Goal: Information Seeking & Learning: Learn about a topic

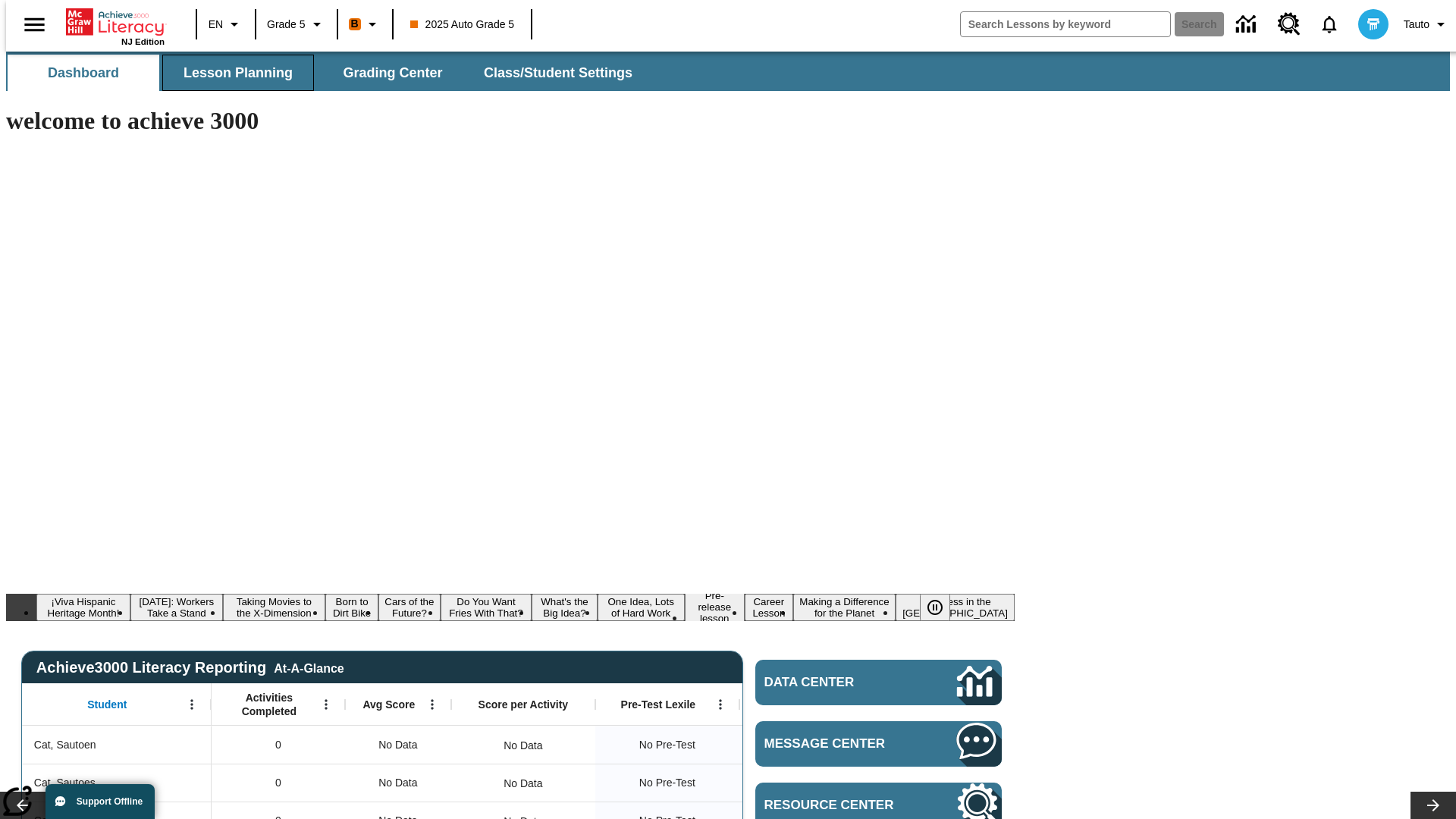
click at [232, 72] on span "Lesson Planning" at bounding box center [238, 73] width 110 height 18
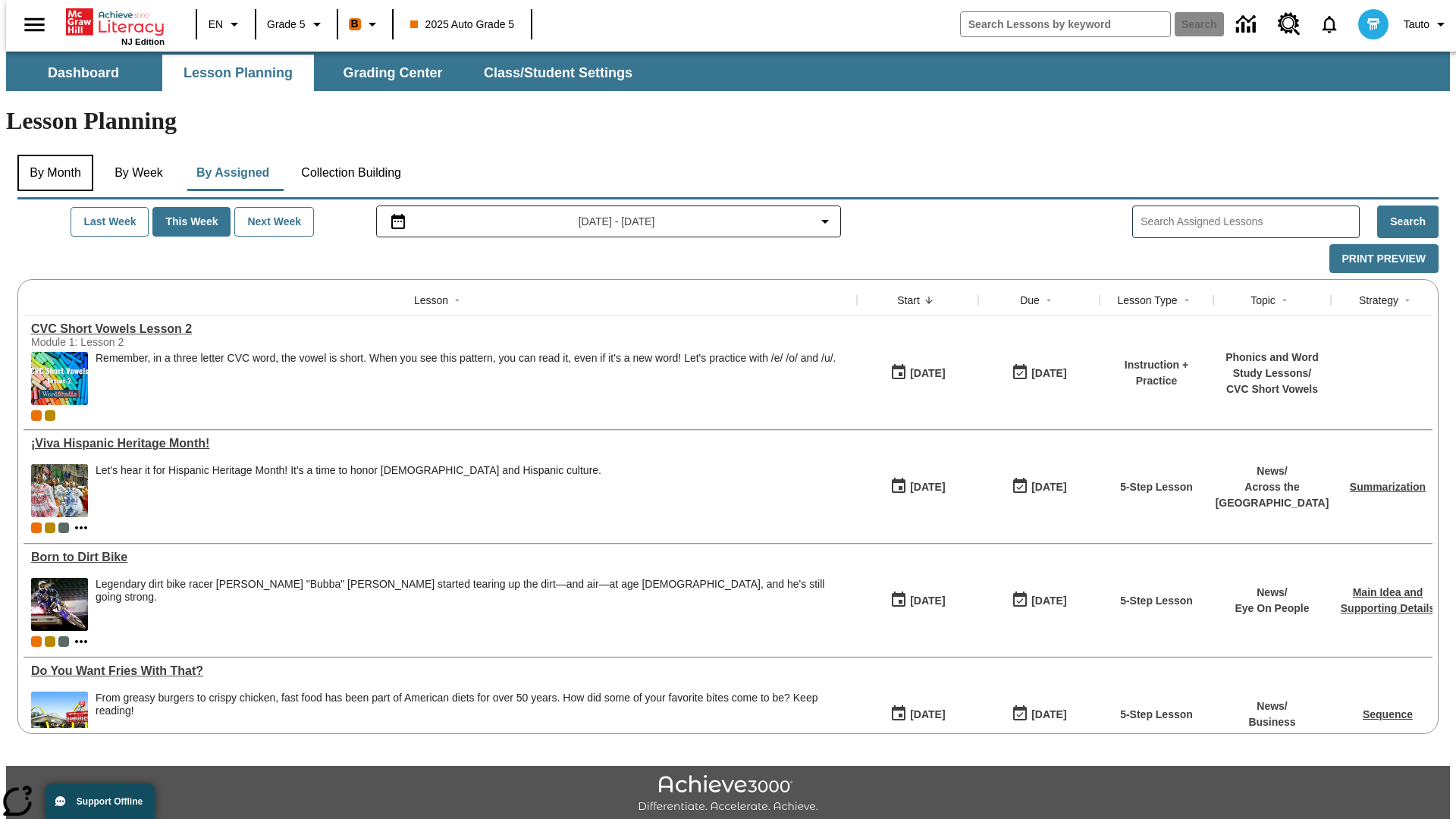
click at [51, 155] on button "By Month" at bounding box center [56, 173] width 76 height 36
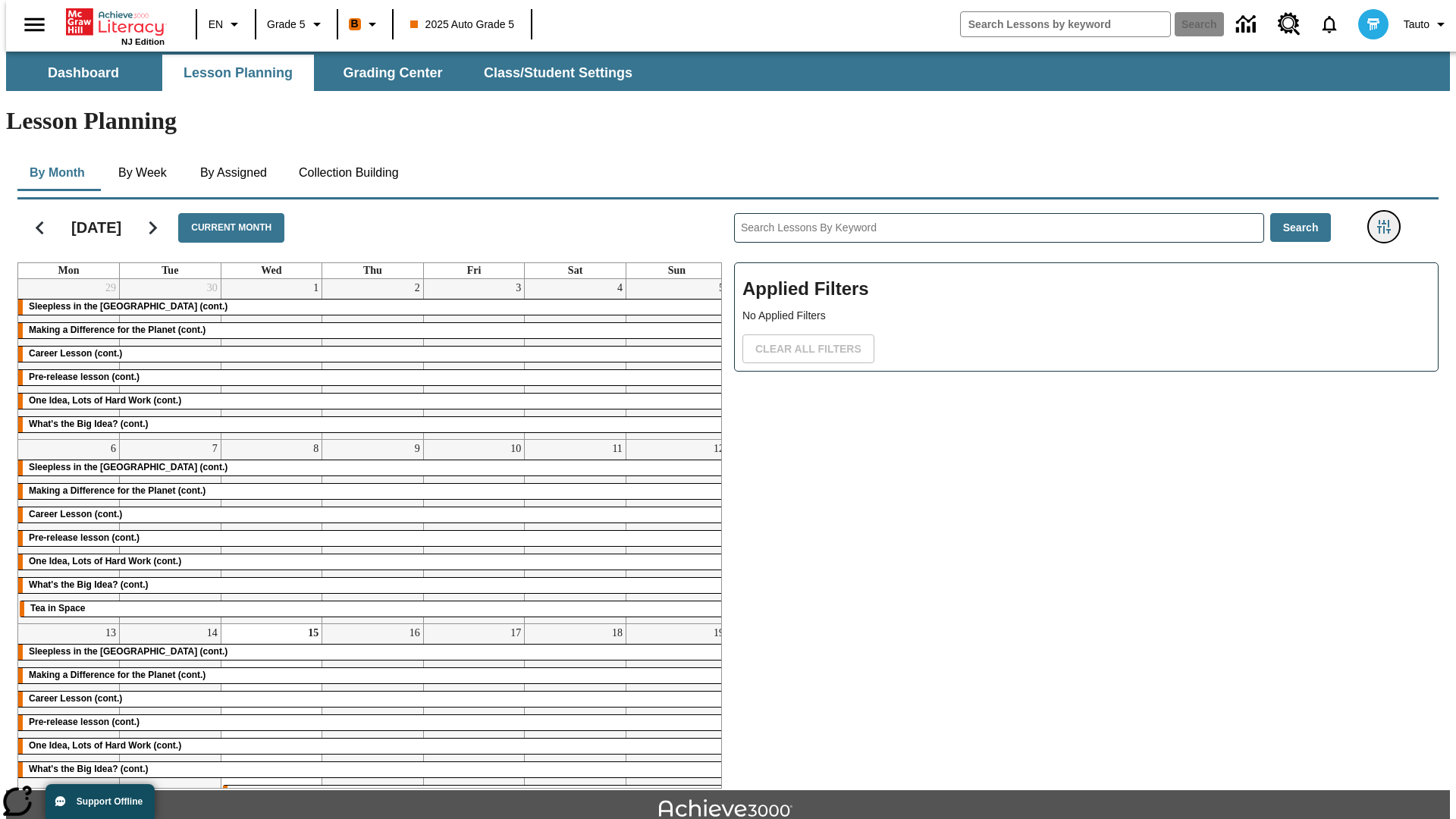
click at [1389, 220] on icon "Filters Side menu" at bounding box center [1384, 227] width 14 height 14
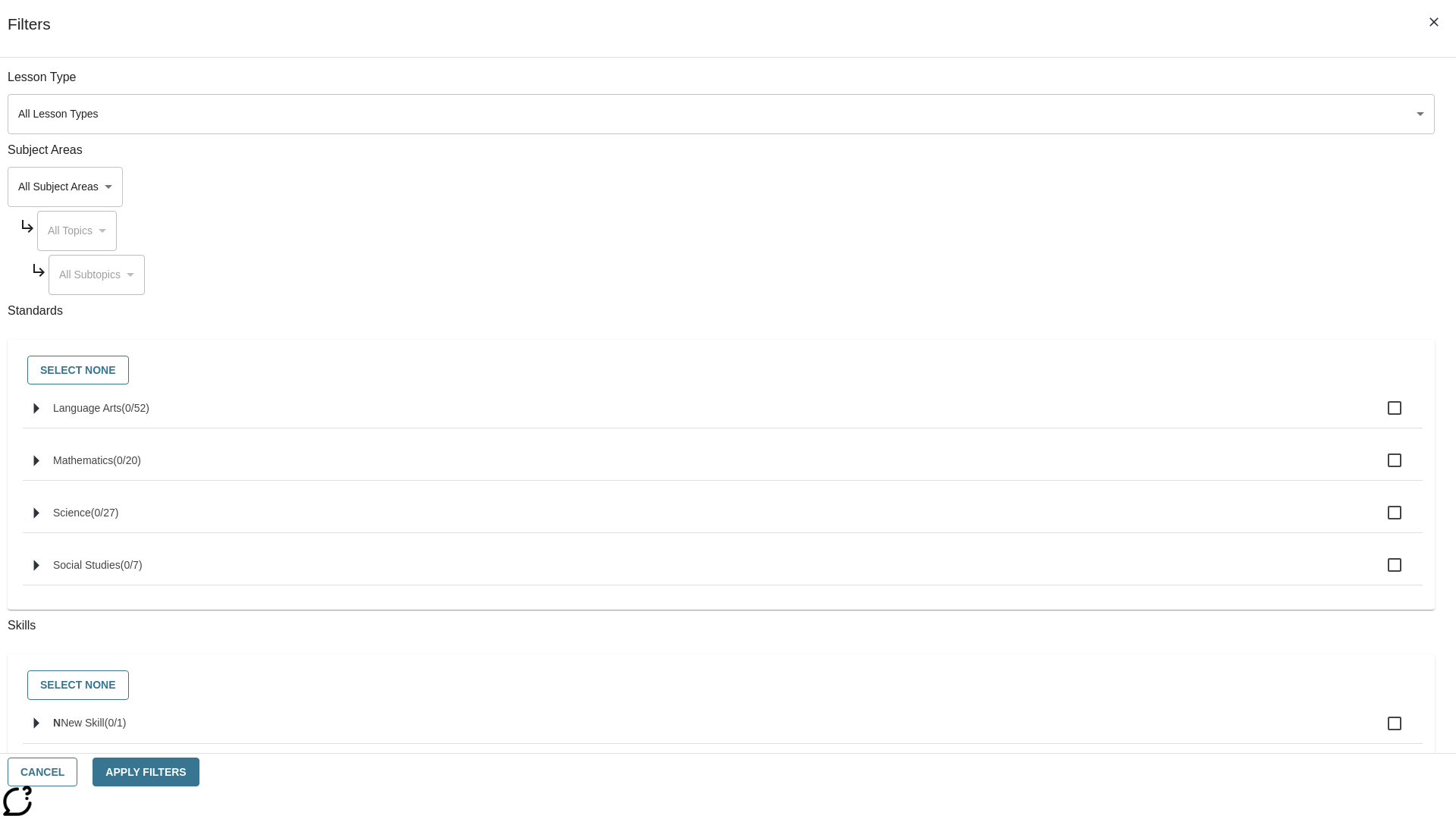
click at [1092, 114] on body "Skip to main content NJ Edition EN Grade 5 B 2025 Auto Grade 5 Search 0 Tauto D…" at bounding box center [728, 470] width 1444 height 837
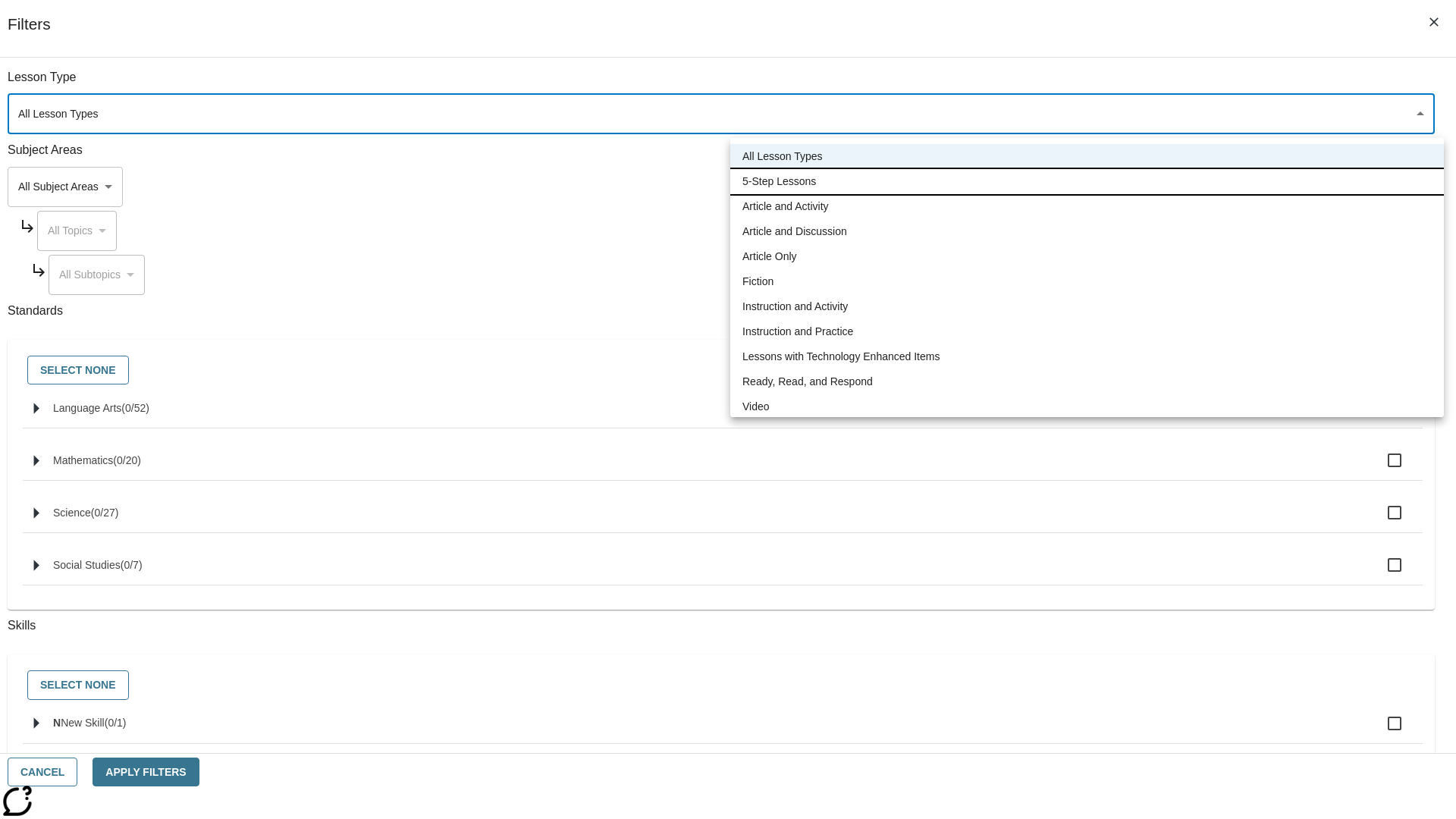
click at [1087, 181] on li "5-Step Lessons" at bounding box center [1087, 181] width 714 height 25
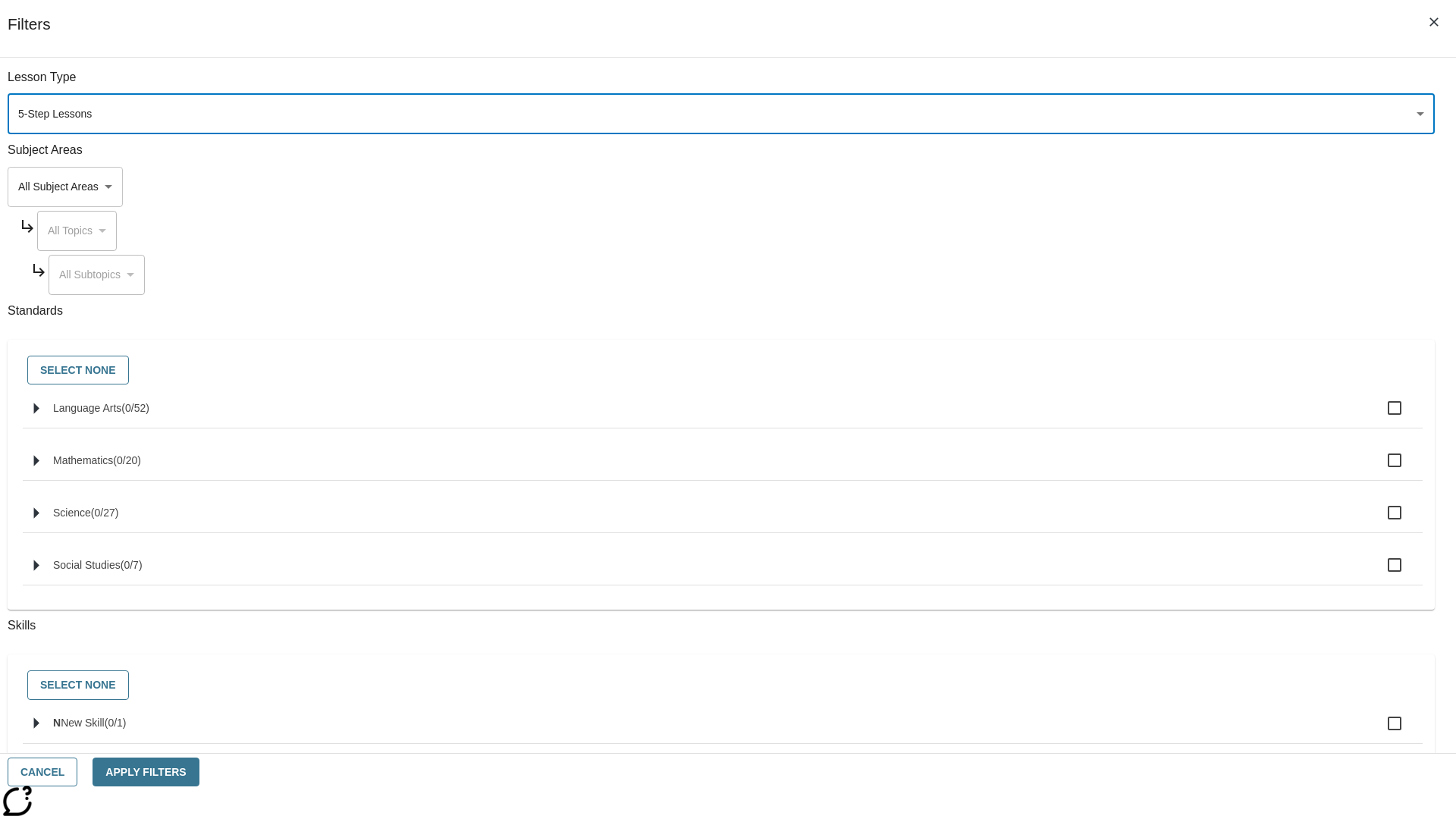
type input "1"
click at [199, 772] on button "Apply Filters" at bounding box center [146, 773] width 106 height 29
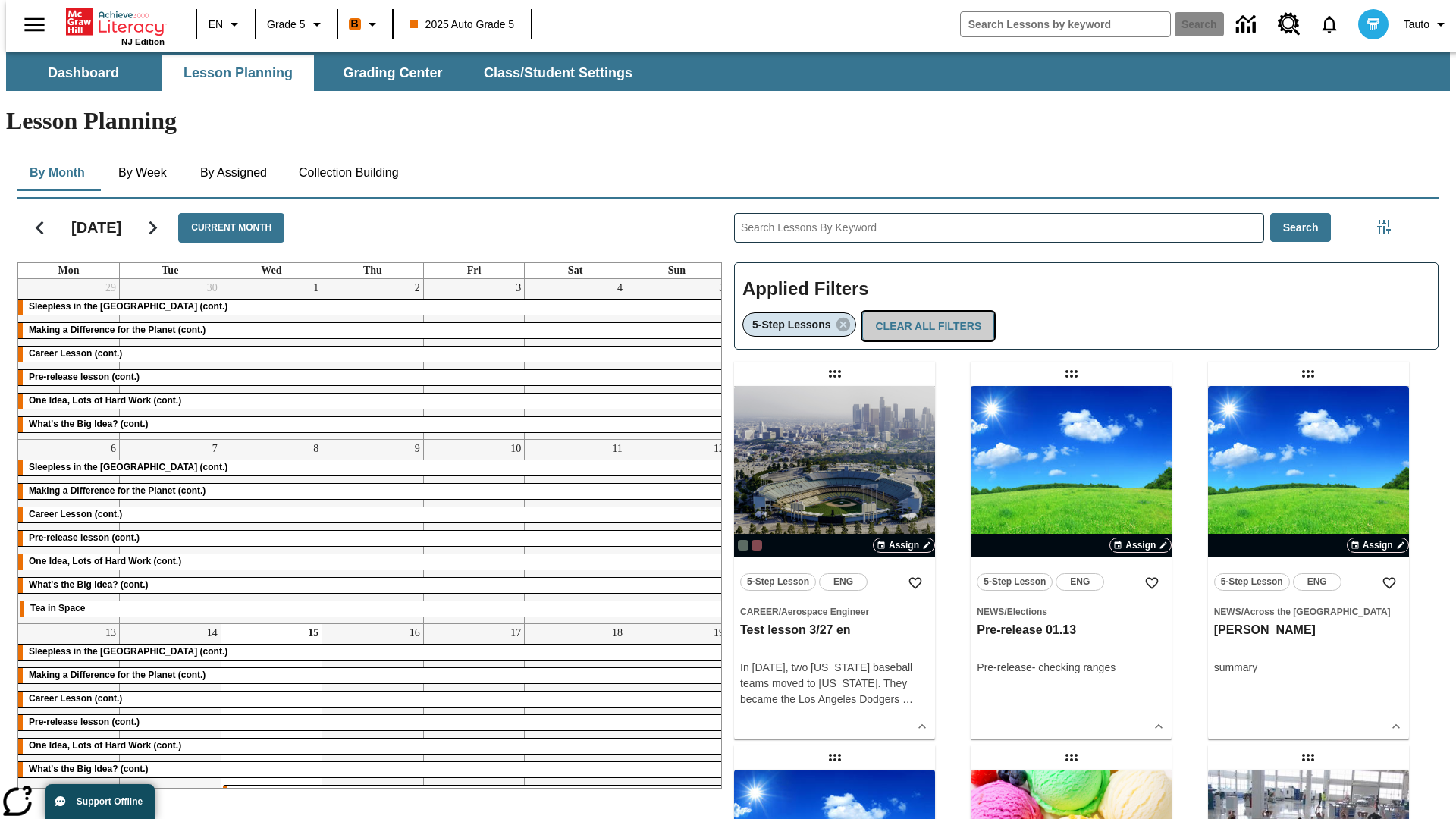
click at [924, 312] on button "Clear All Filters" at bounding box center [928, 326] width 132 height 29
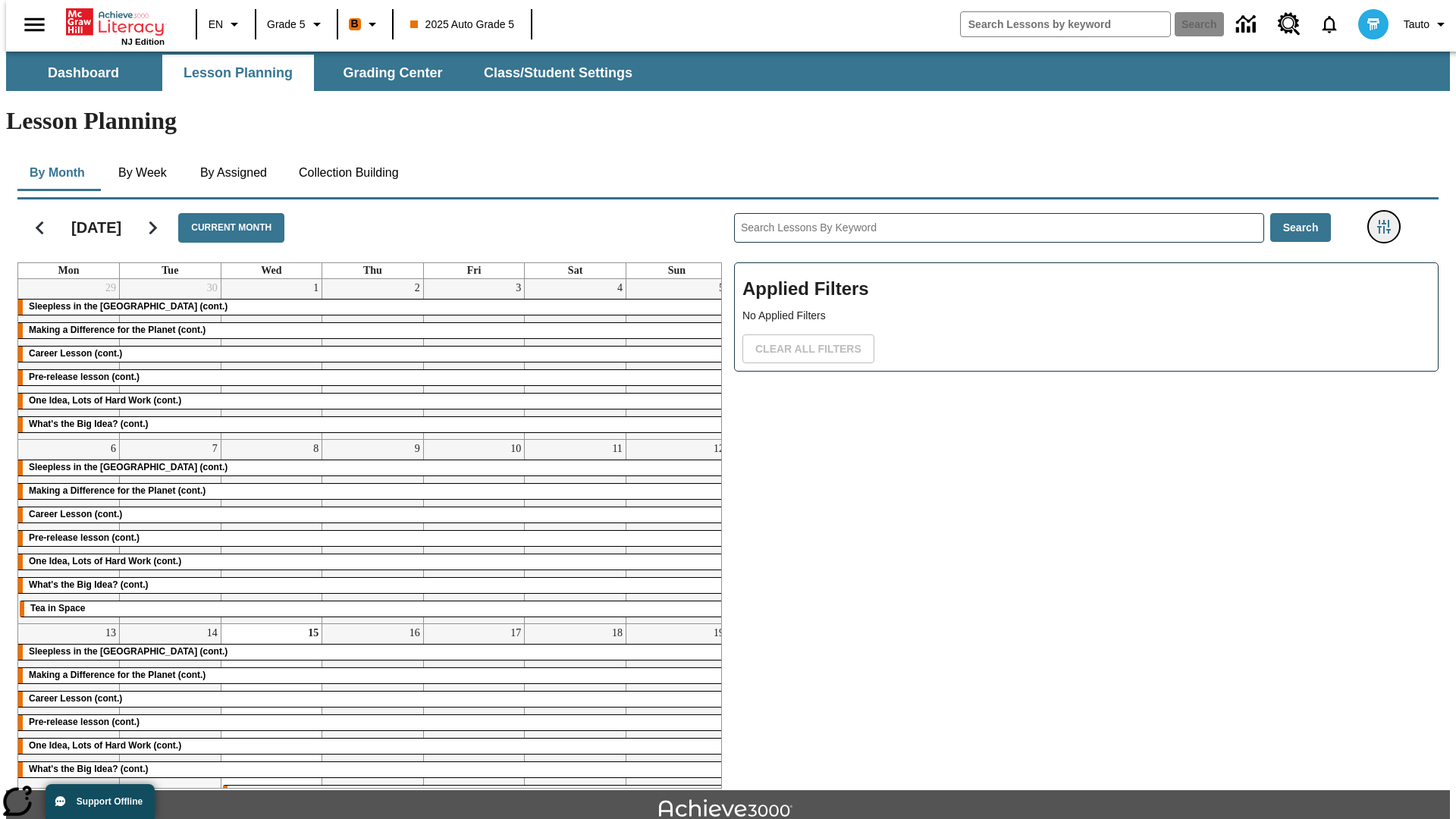
click at [1389, 220] on icon "Filters Side menu" at bounding box center [1384, 227] width 14 height 14
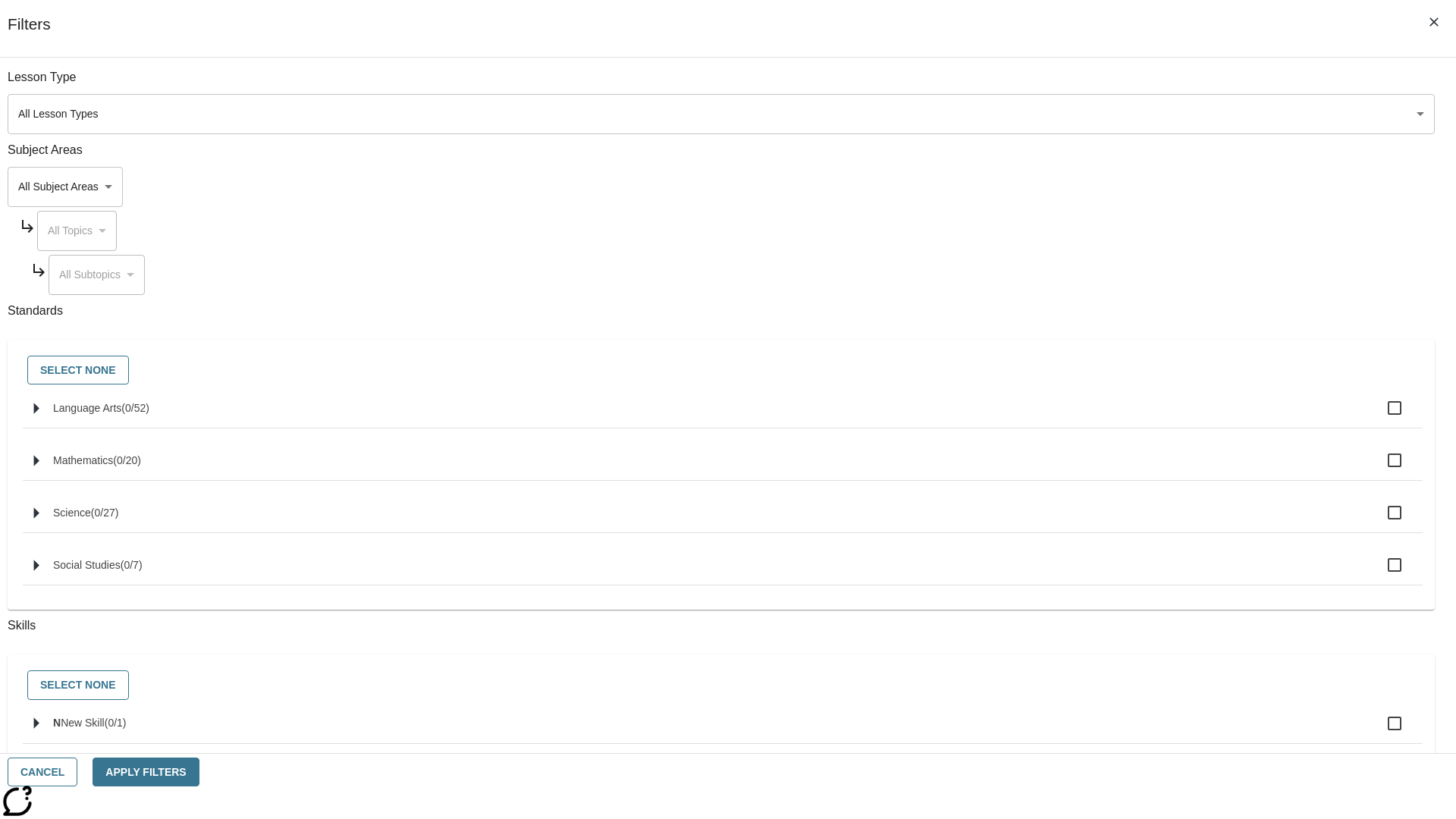
click at [1092, 187] on body "Skip to main content NJ Edition EN Grade 5 B 2025 Auto Grade 5 Search 0 Tauto D…" at bounding box center [728, 470] width 1444 height 837
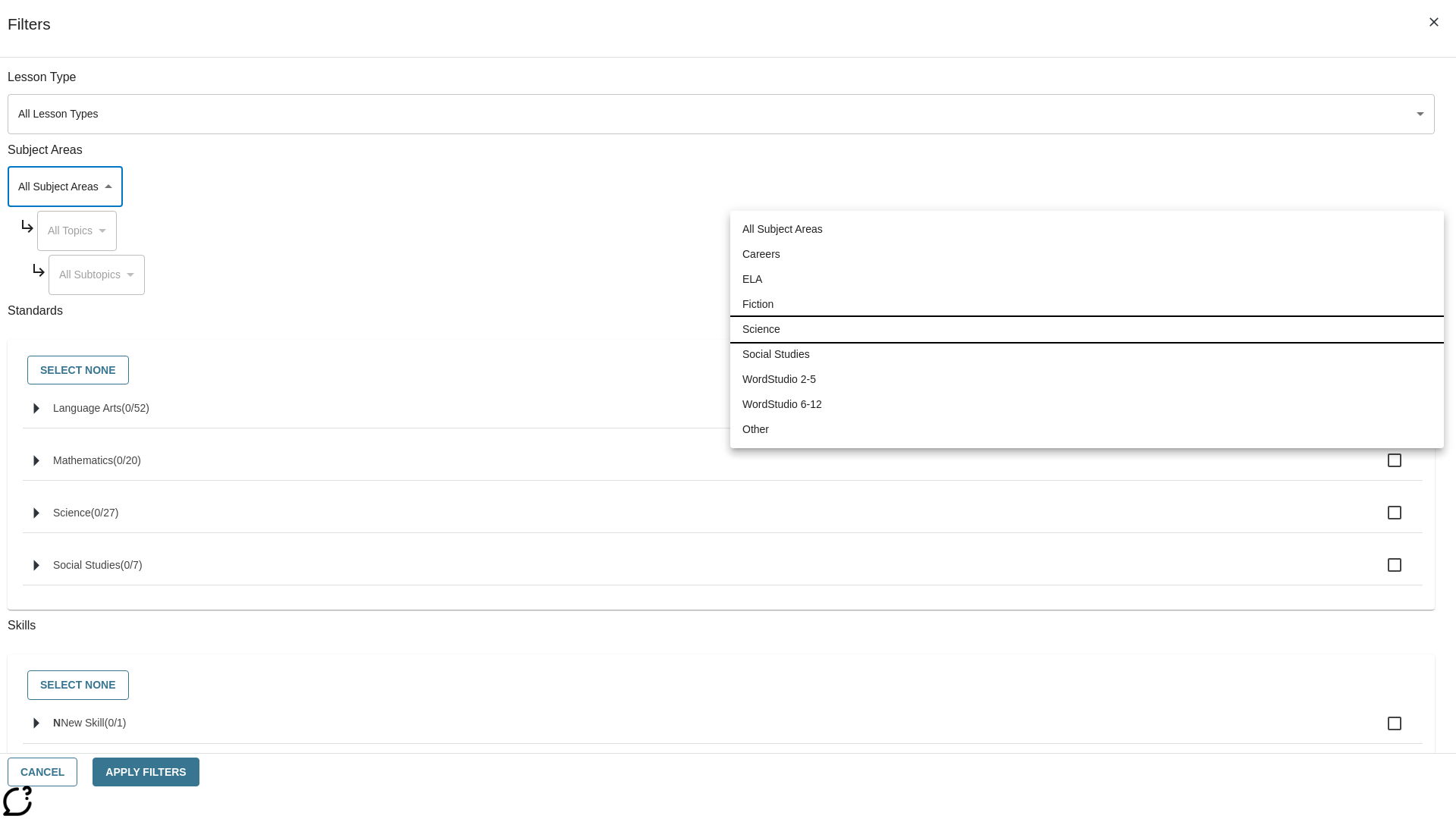
click at [1087, 329] on li "Science" at bounding box center [1087, 329] width 714 height 25
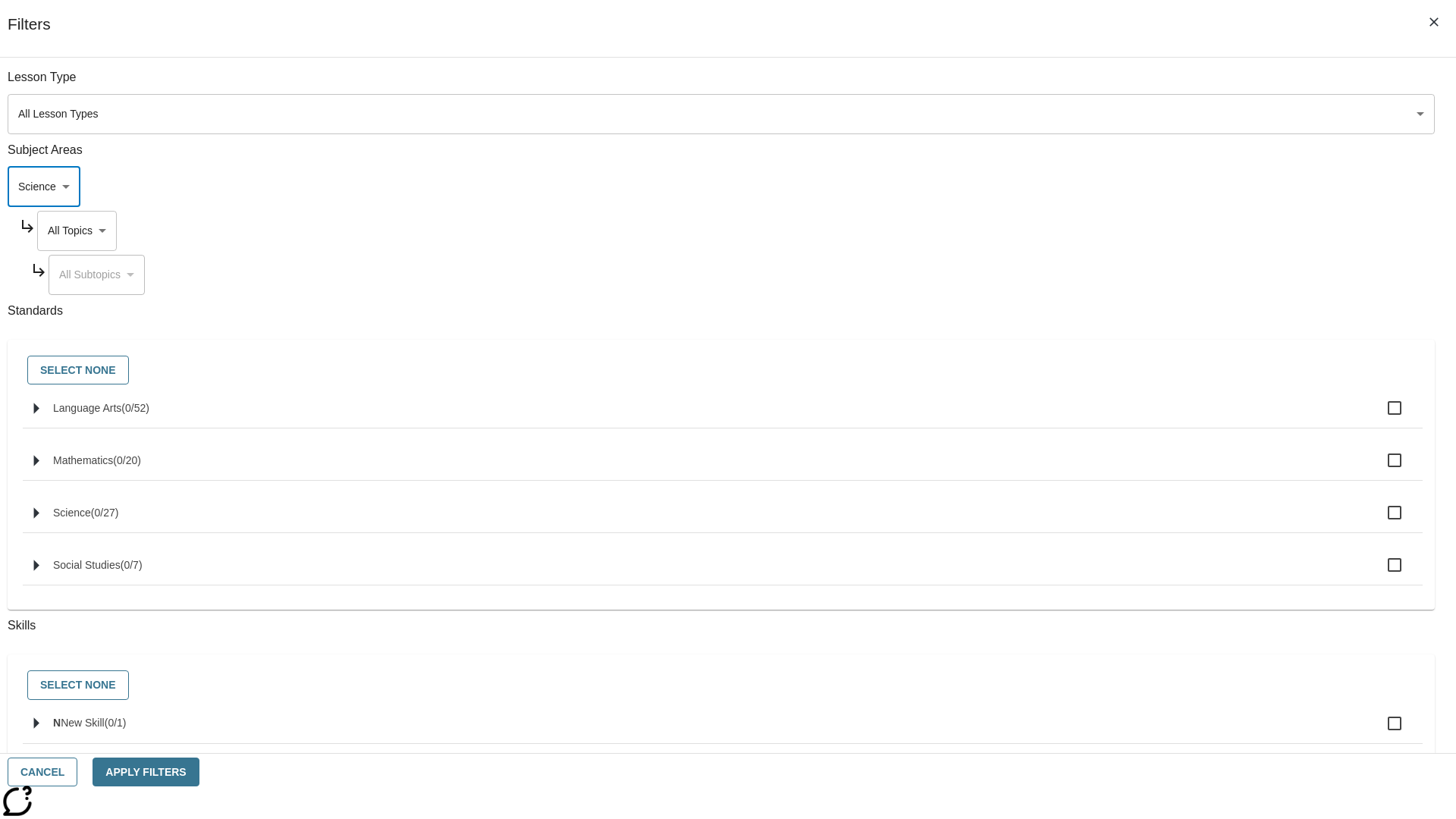
type input "2"
click at [199, 772] on button "Apply Filters" at bounding box center [146, 773] width 106 height 29
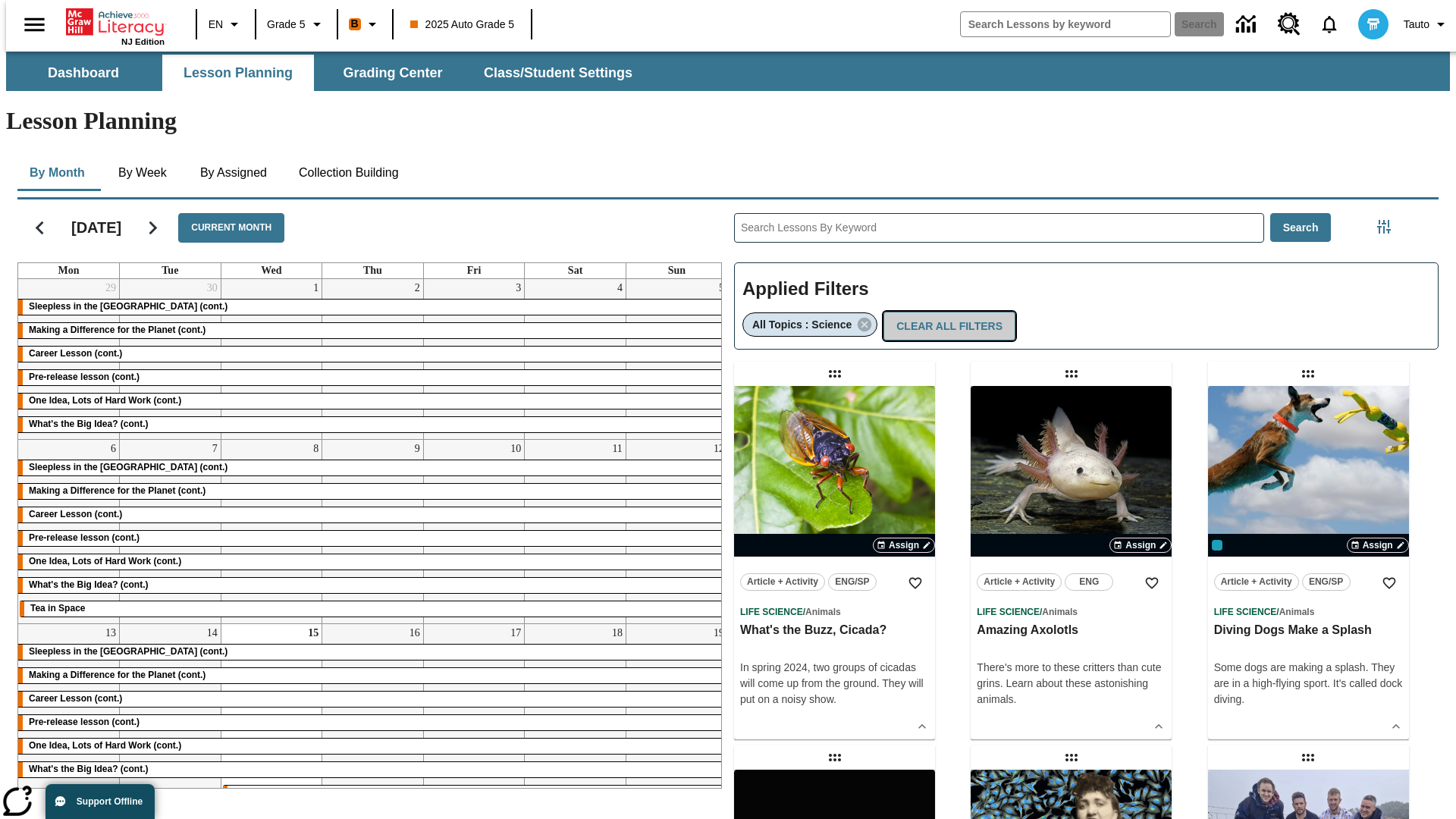
click at [943, 312] on button "Clear All Filters" at bounding box center [949, 326] width 132 height 29
click at [1389, 220] on icon "Filters Side menu" at bounding box center [1384, 227] width 14 height 14
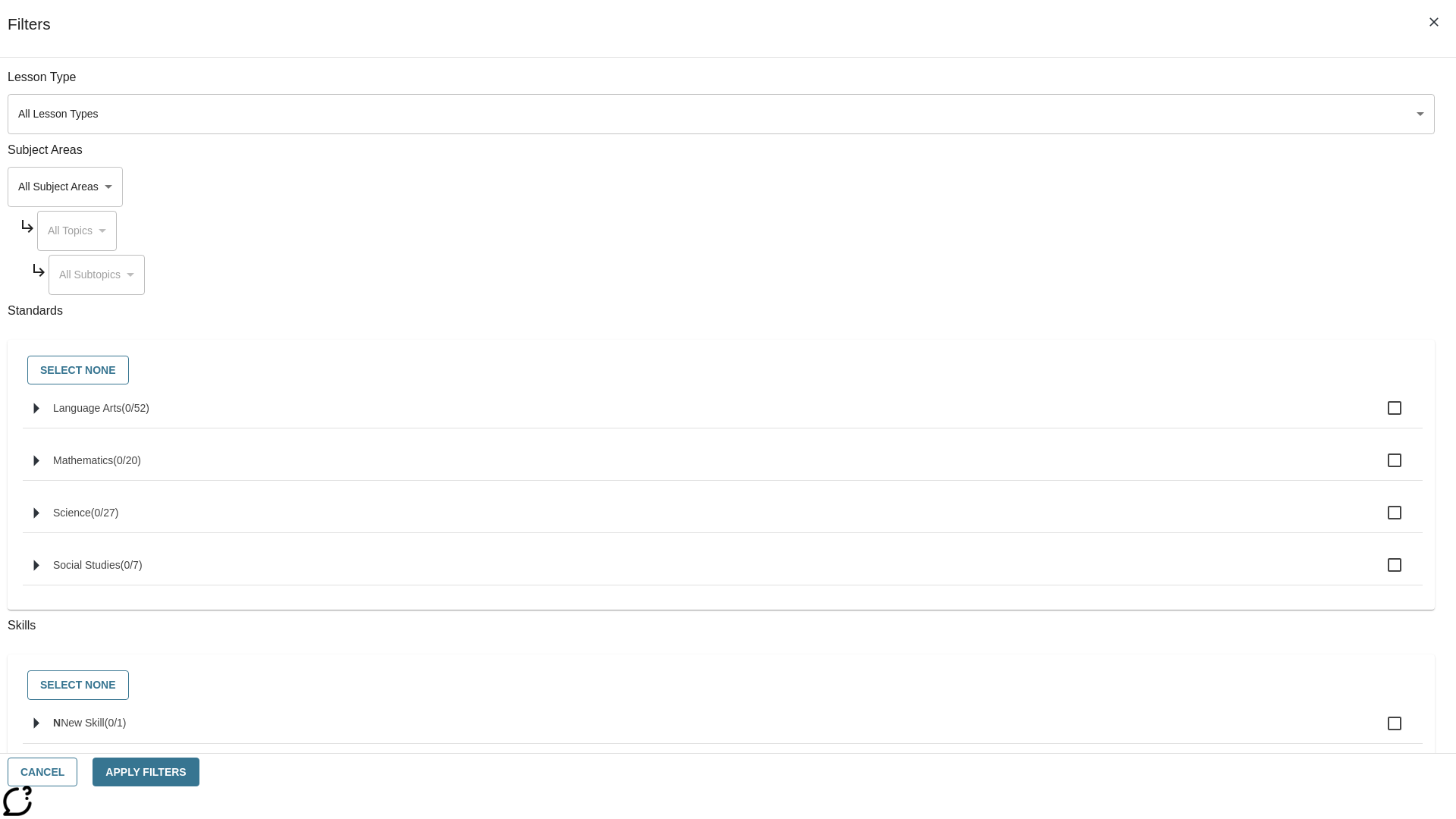
click at [121, 414] on span "Language Arts" at bounding box center [87, 408] width 69 height 12
click at [1379, 416] on input "Language Arts ( 0 / 52 )" at bounding box center [1394, 408] width 32 height 32
checkbox input "true"
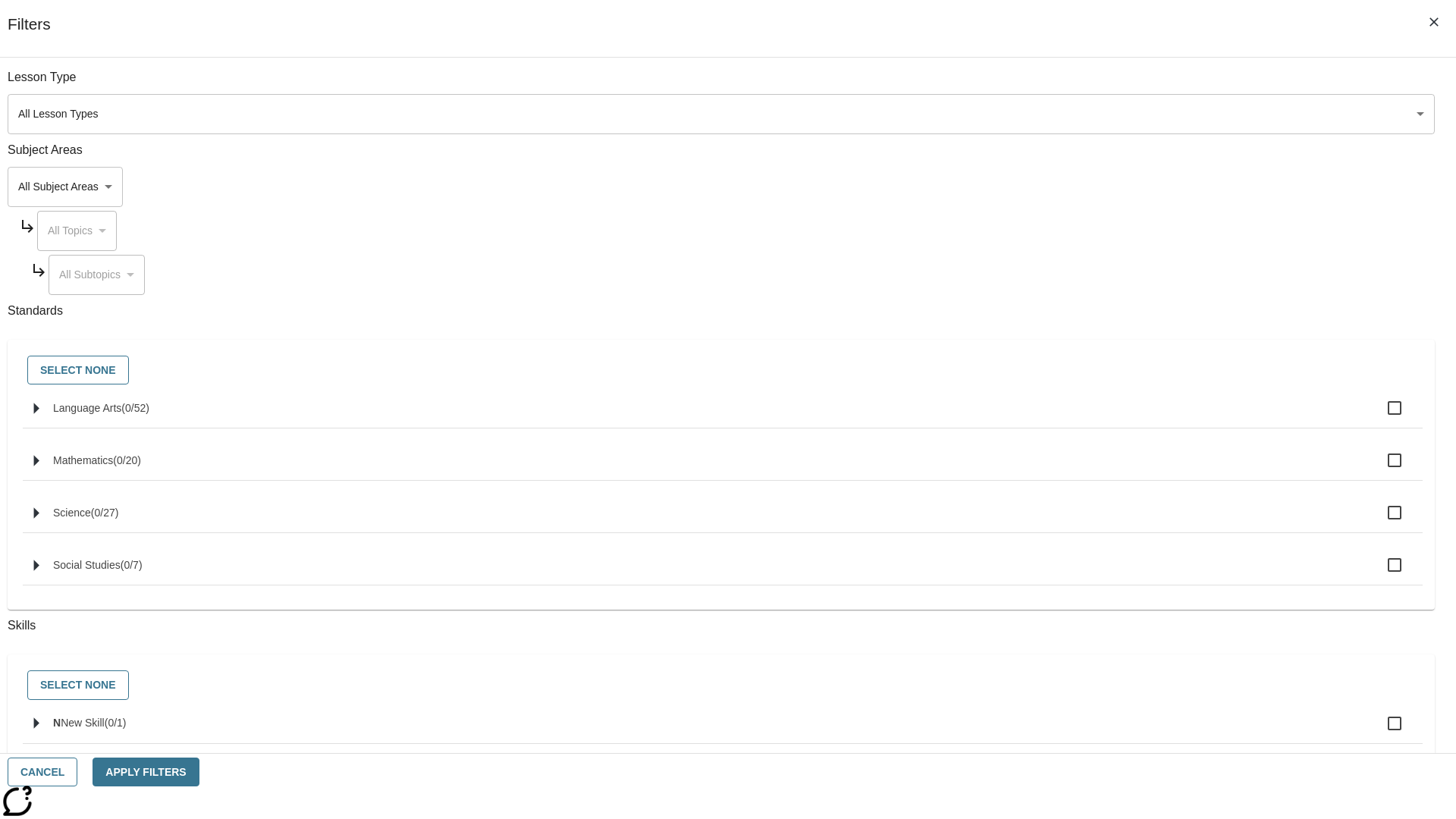
checkbox input "true"
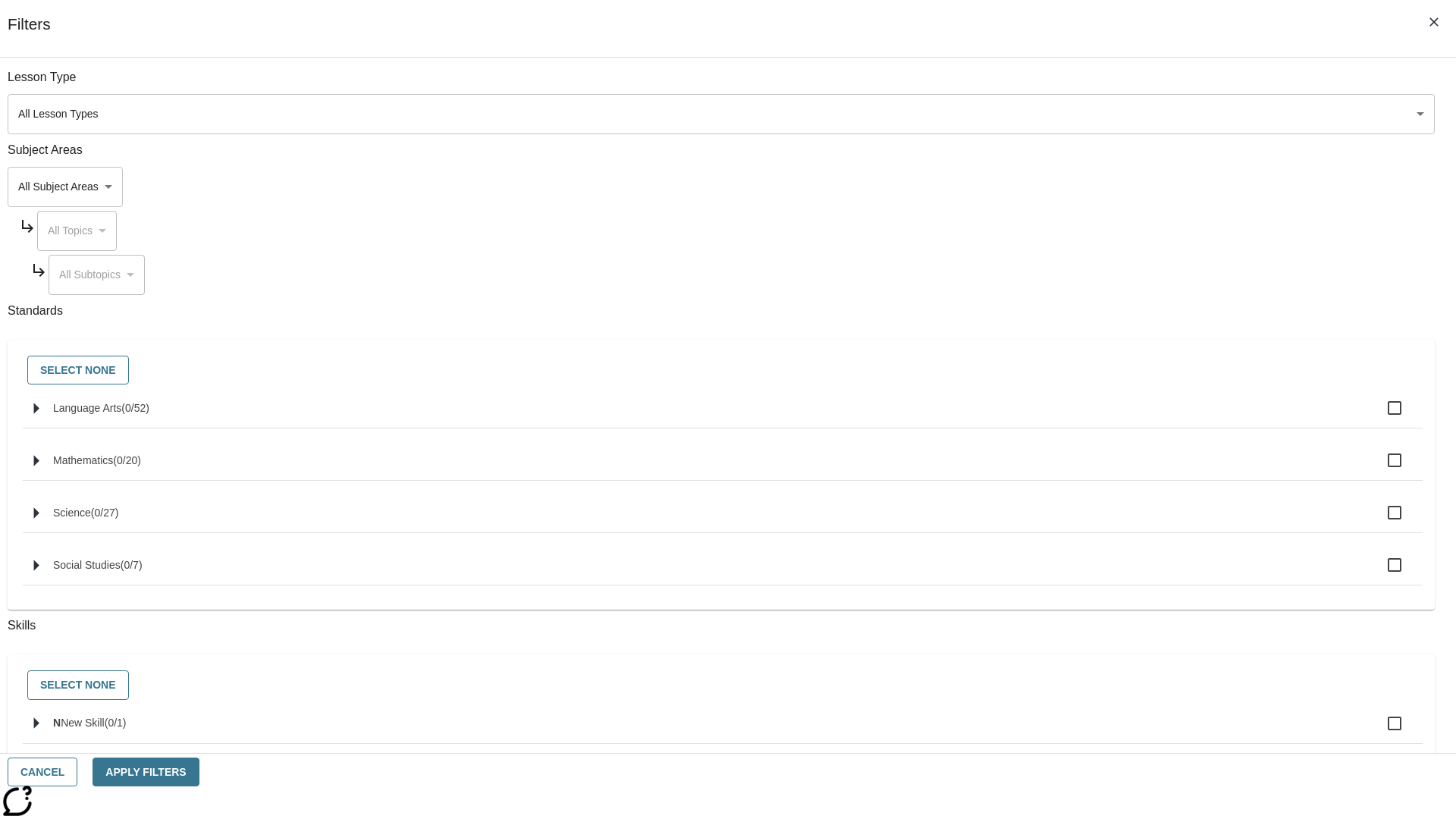
checkbox input "true"
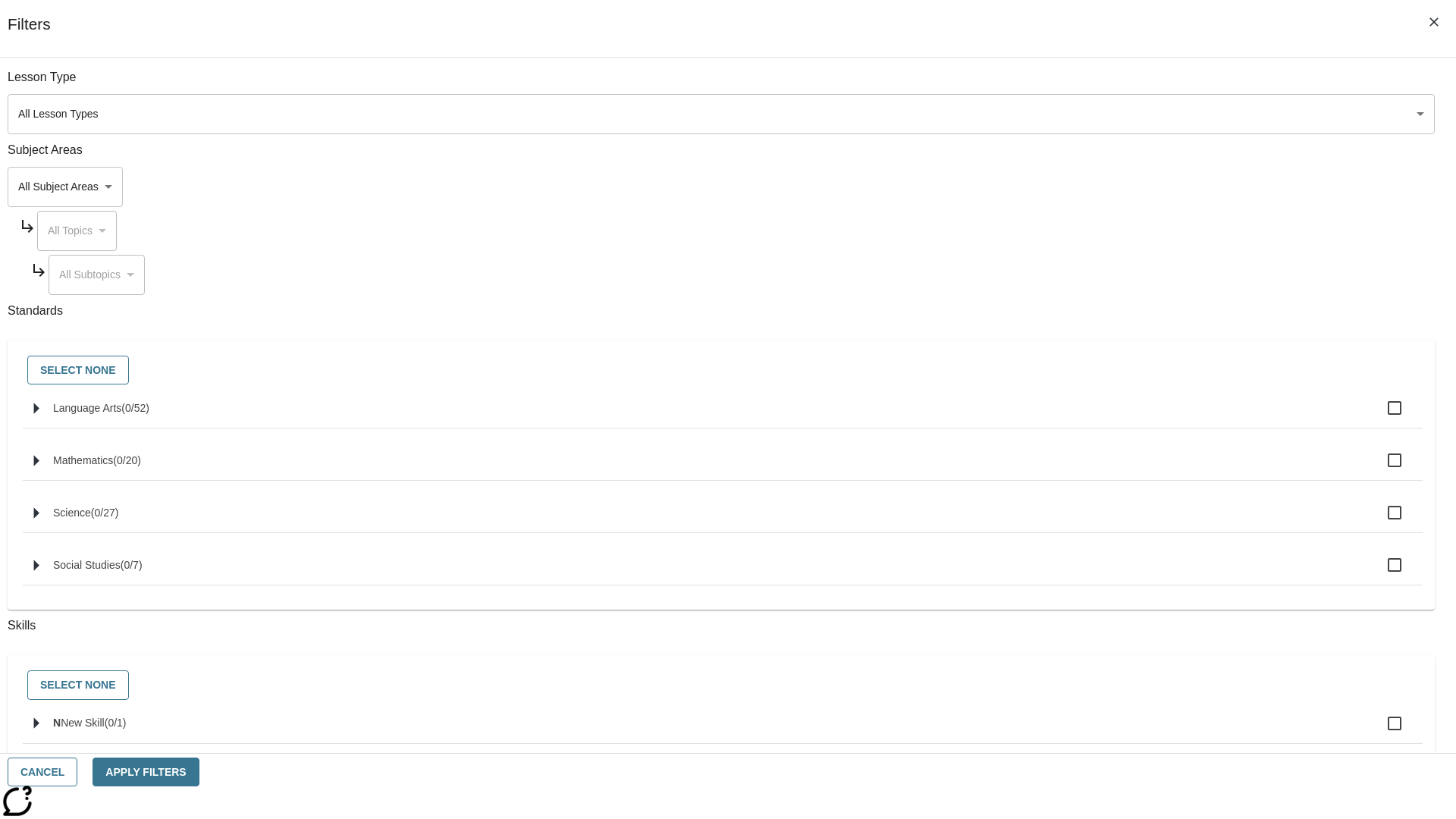
checkbox input "true"
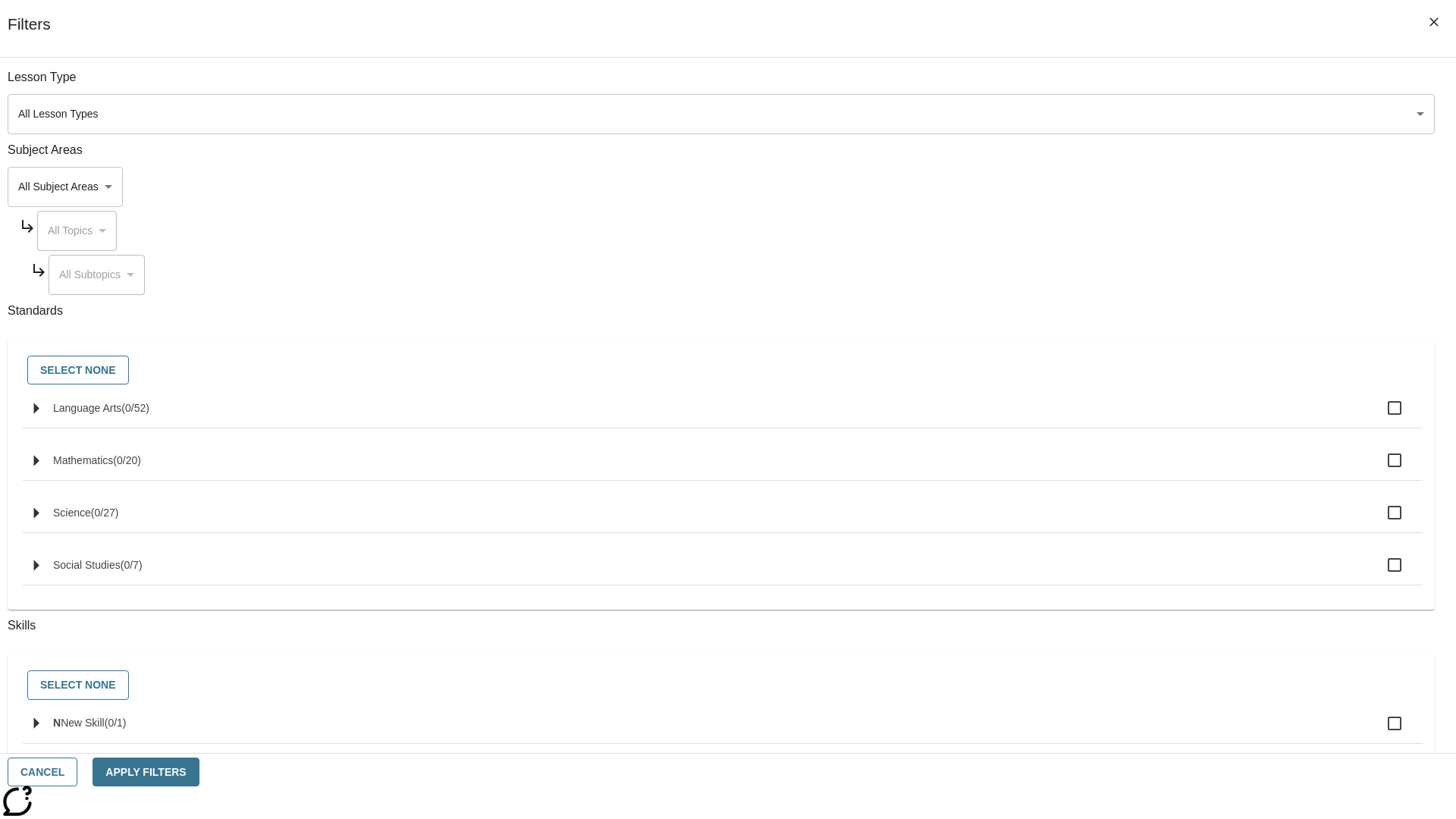
checkbox input "true"
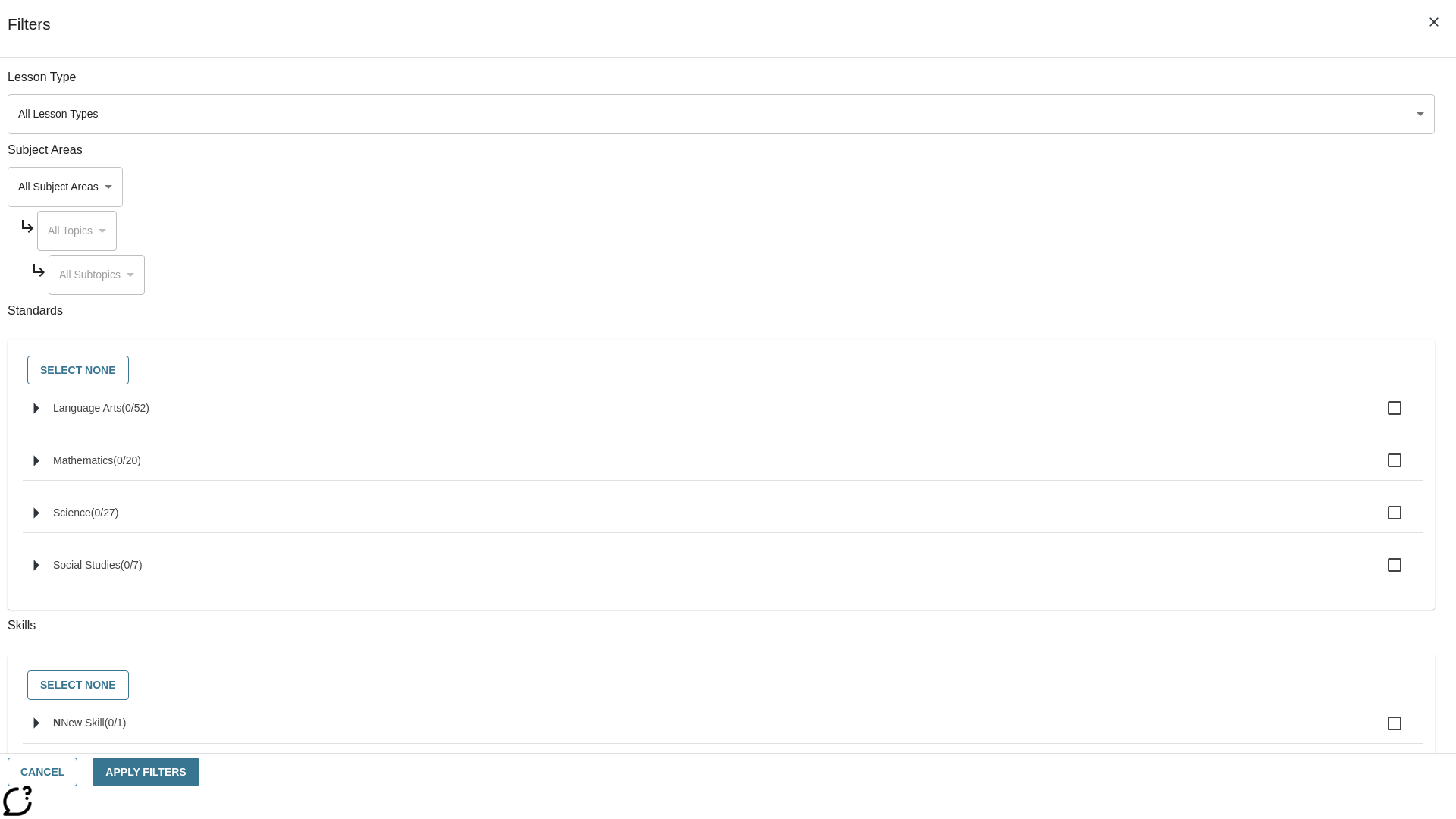
checkbox input "true"
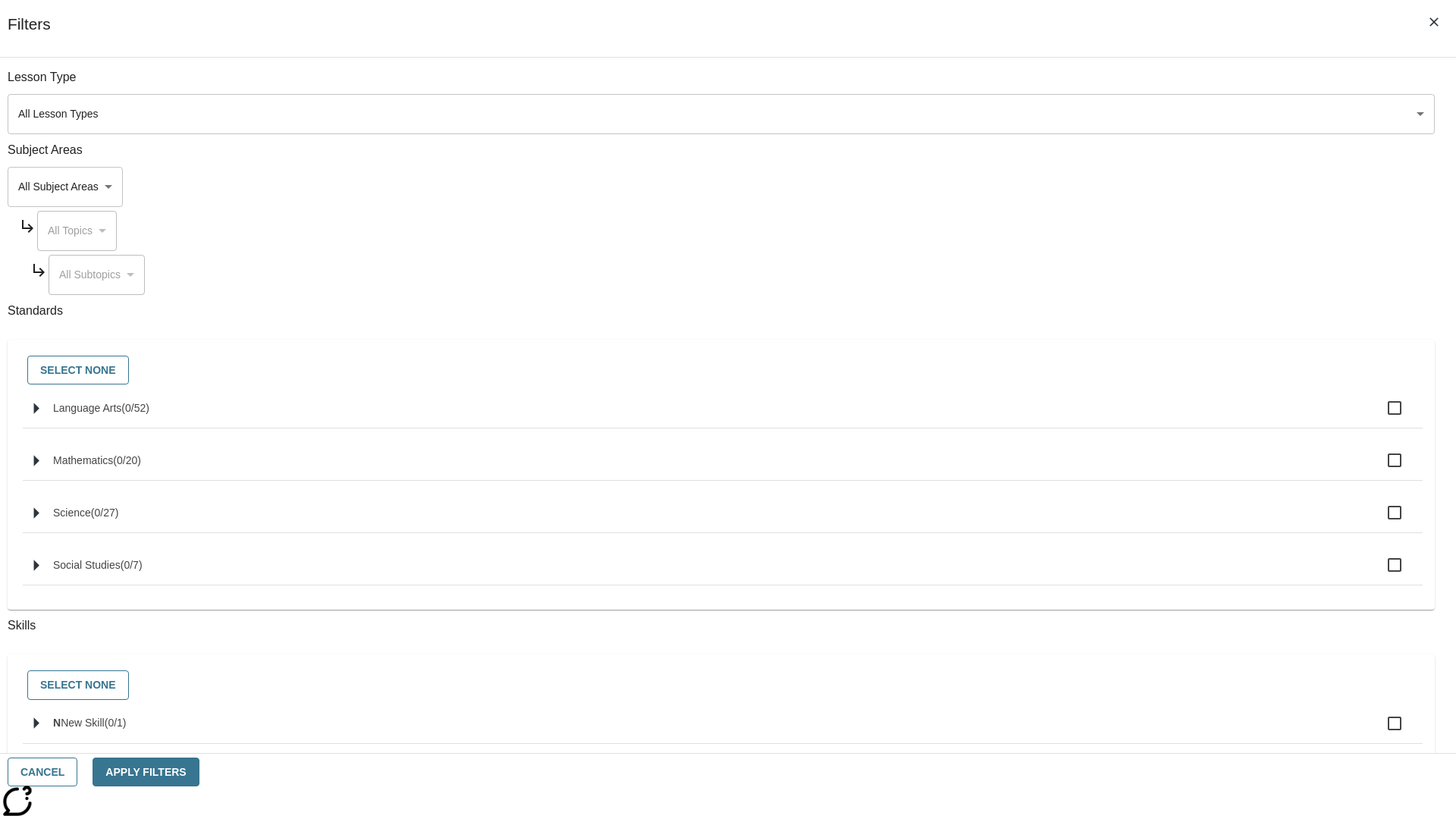
checkbox input "true"
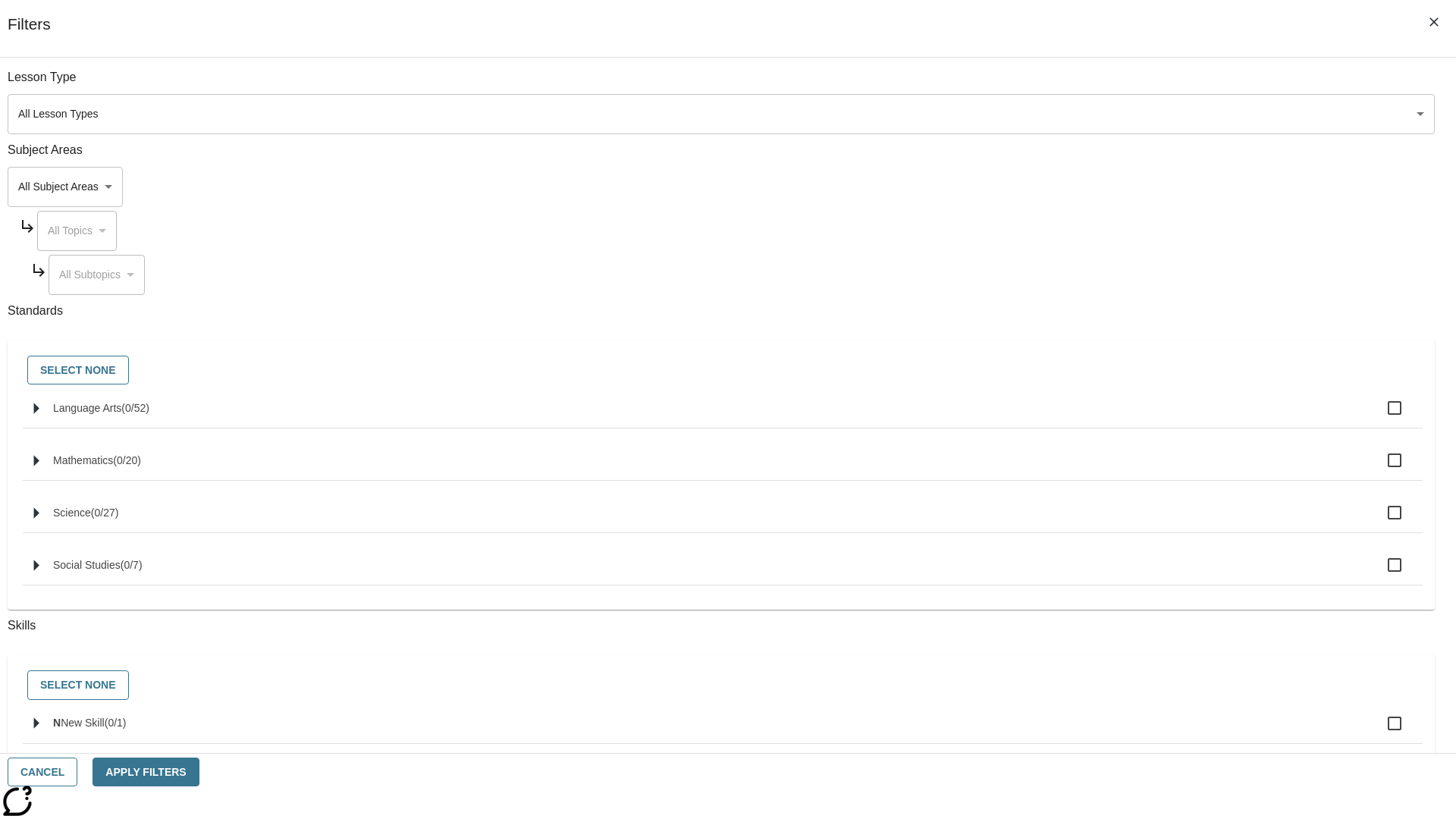
checkbox input "true"
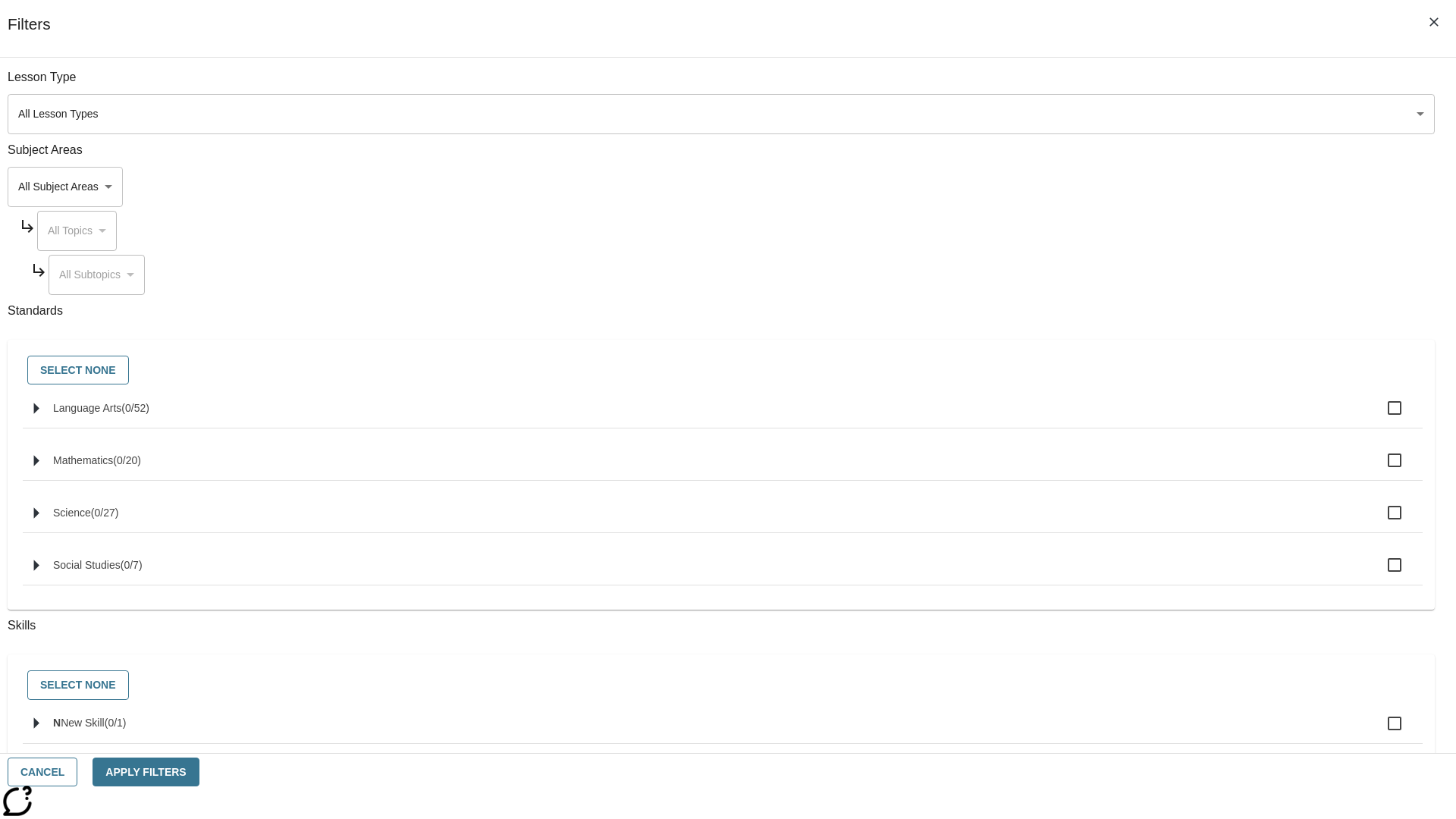
checkbox input "true"
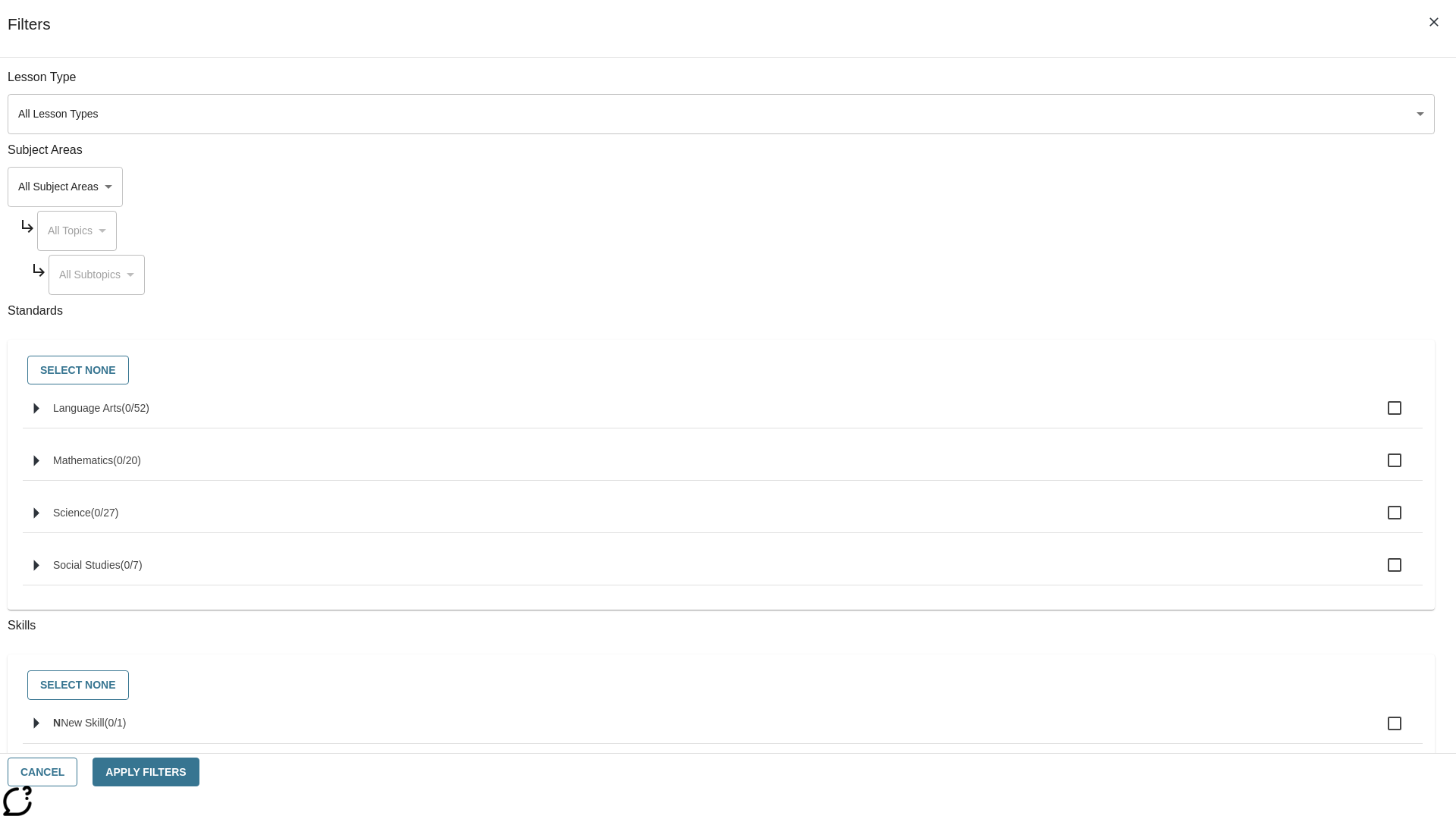
checkbox input "true"
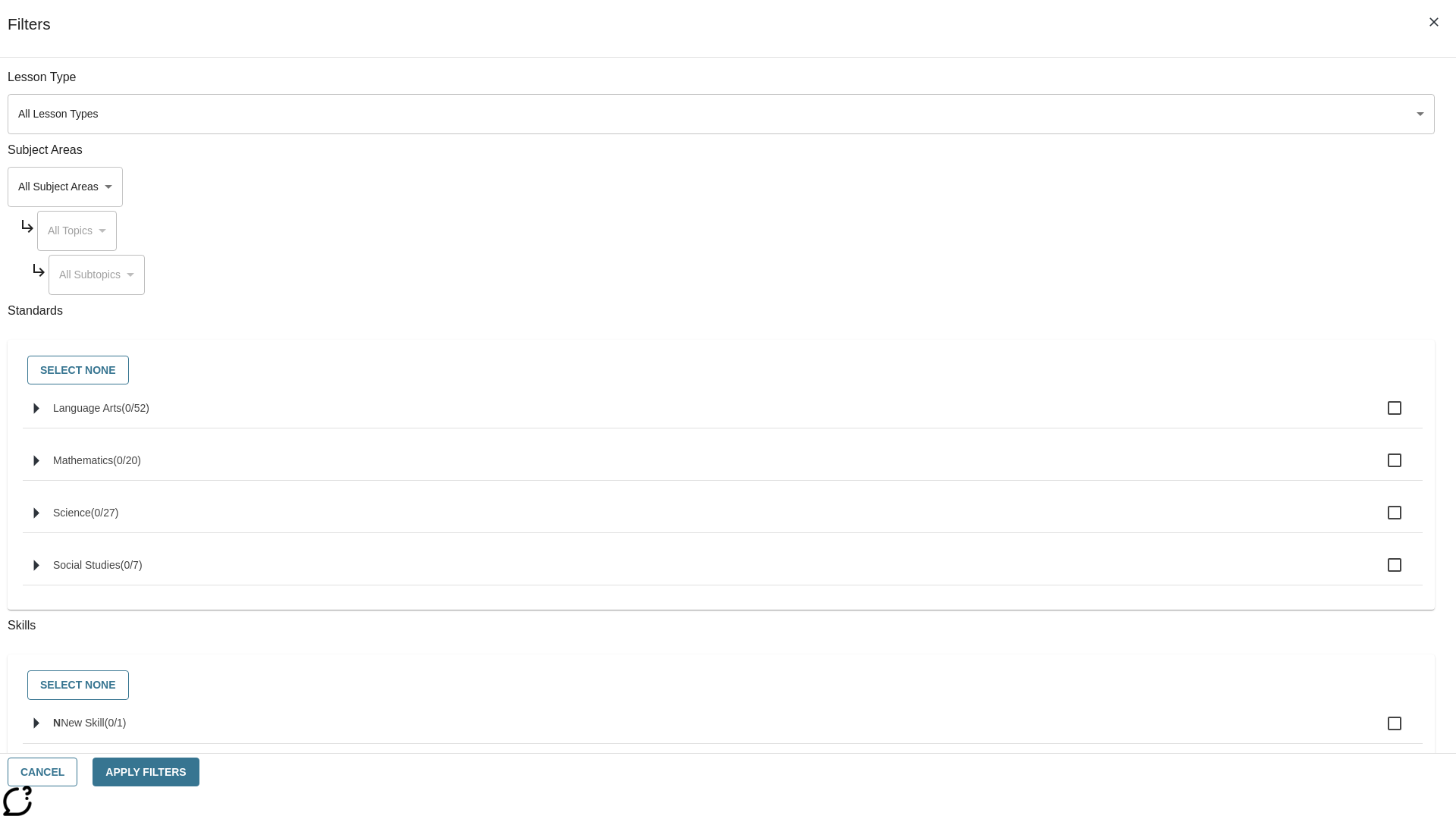
checkbox input "true"
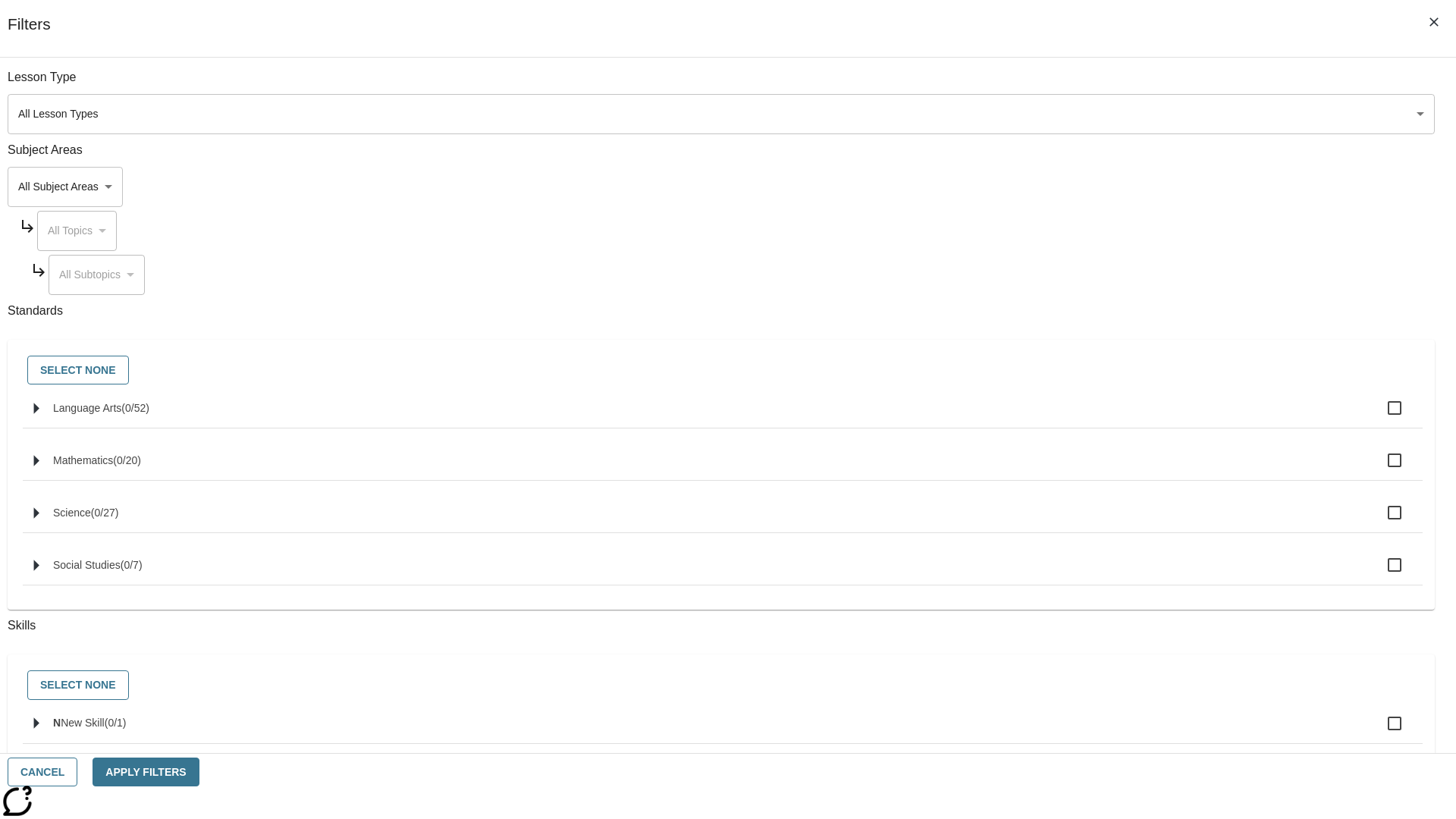
checkbox input "true"
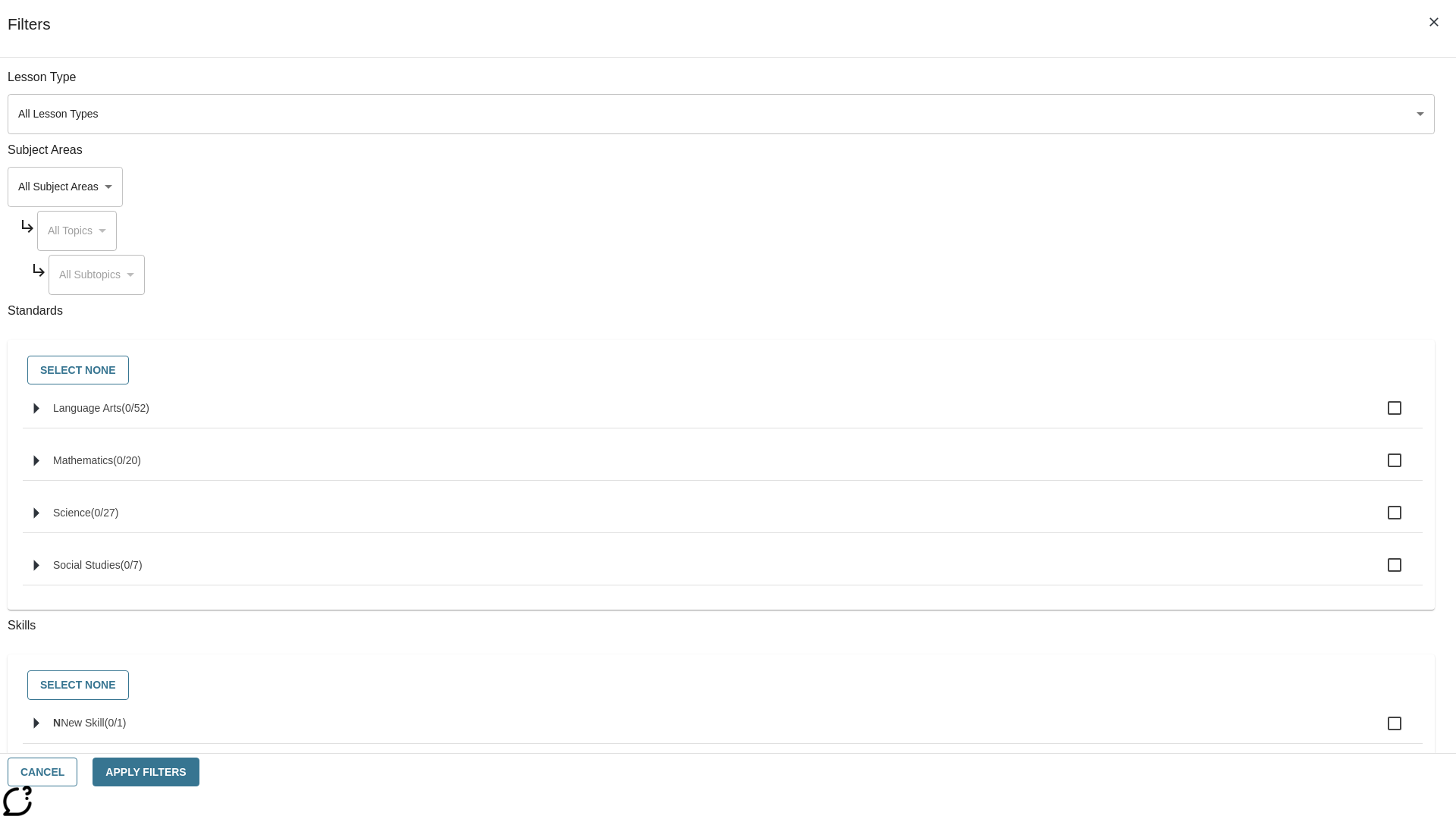
checkbox input "true"
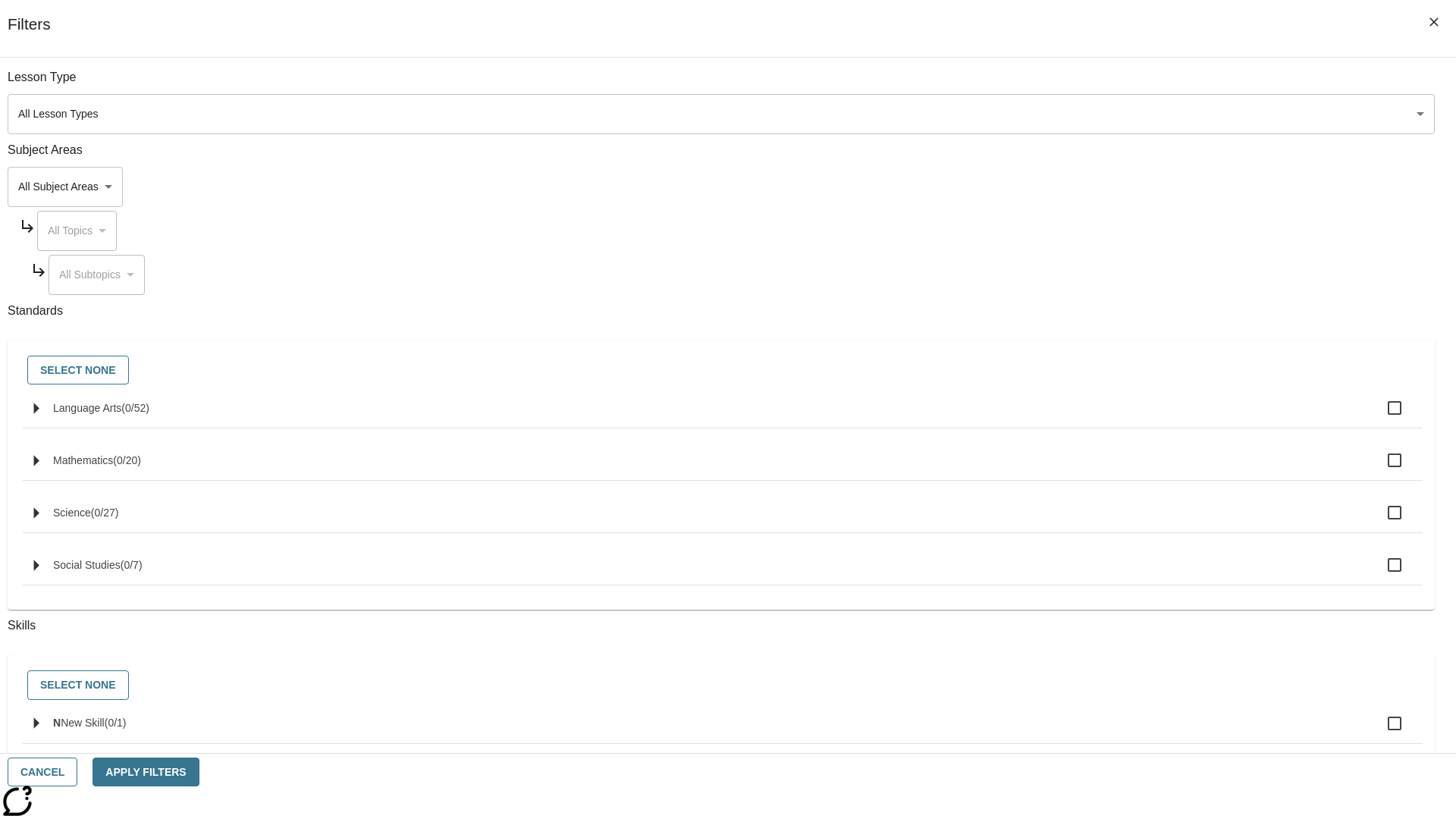
checkbox input "true"
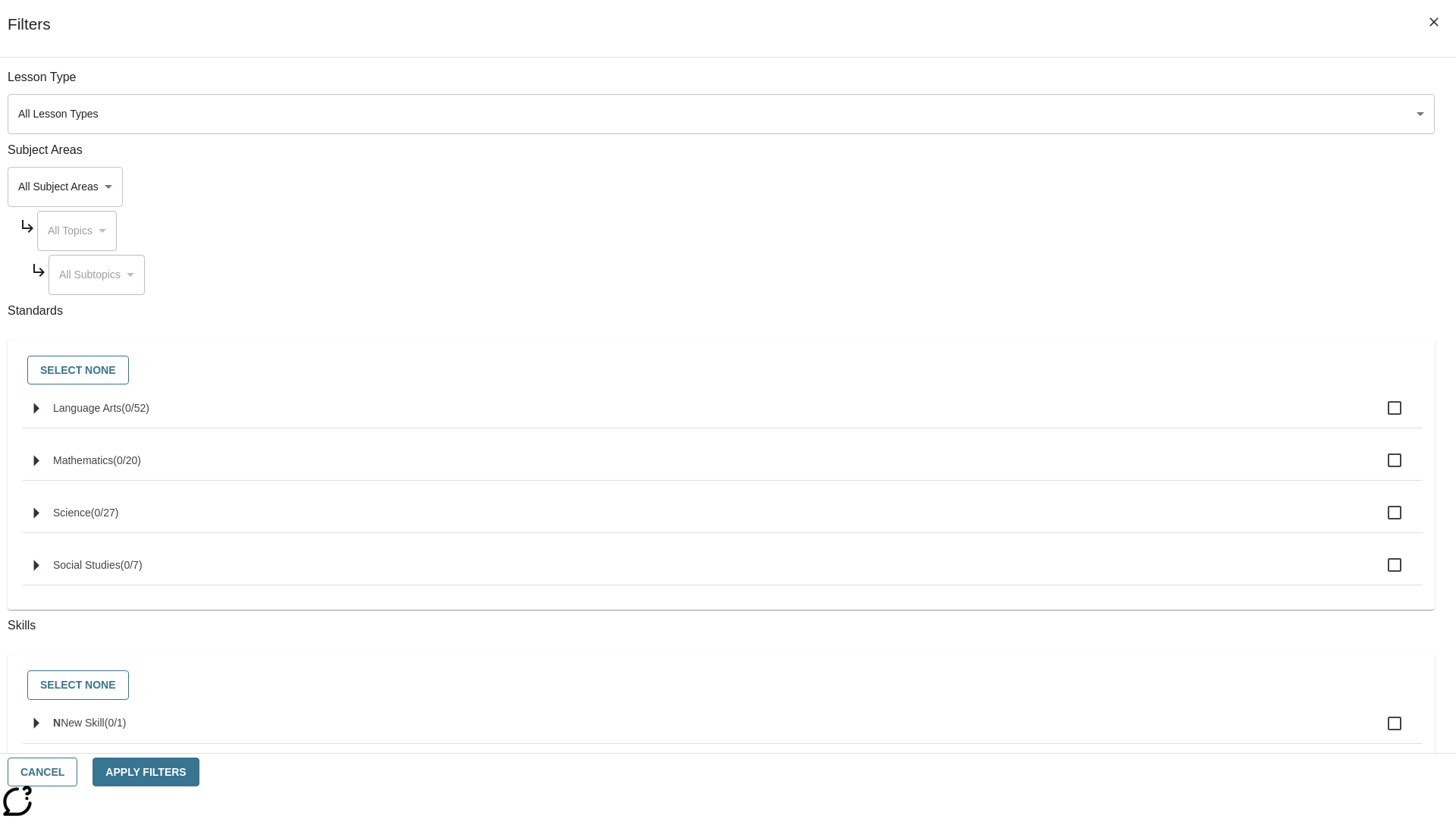
checkbox input "true"
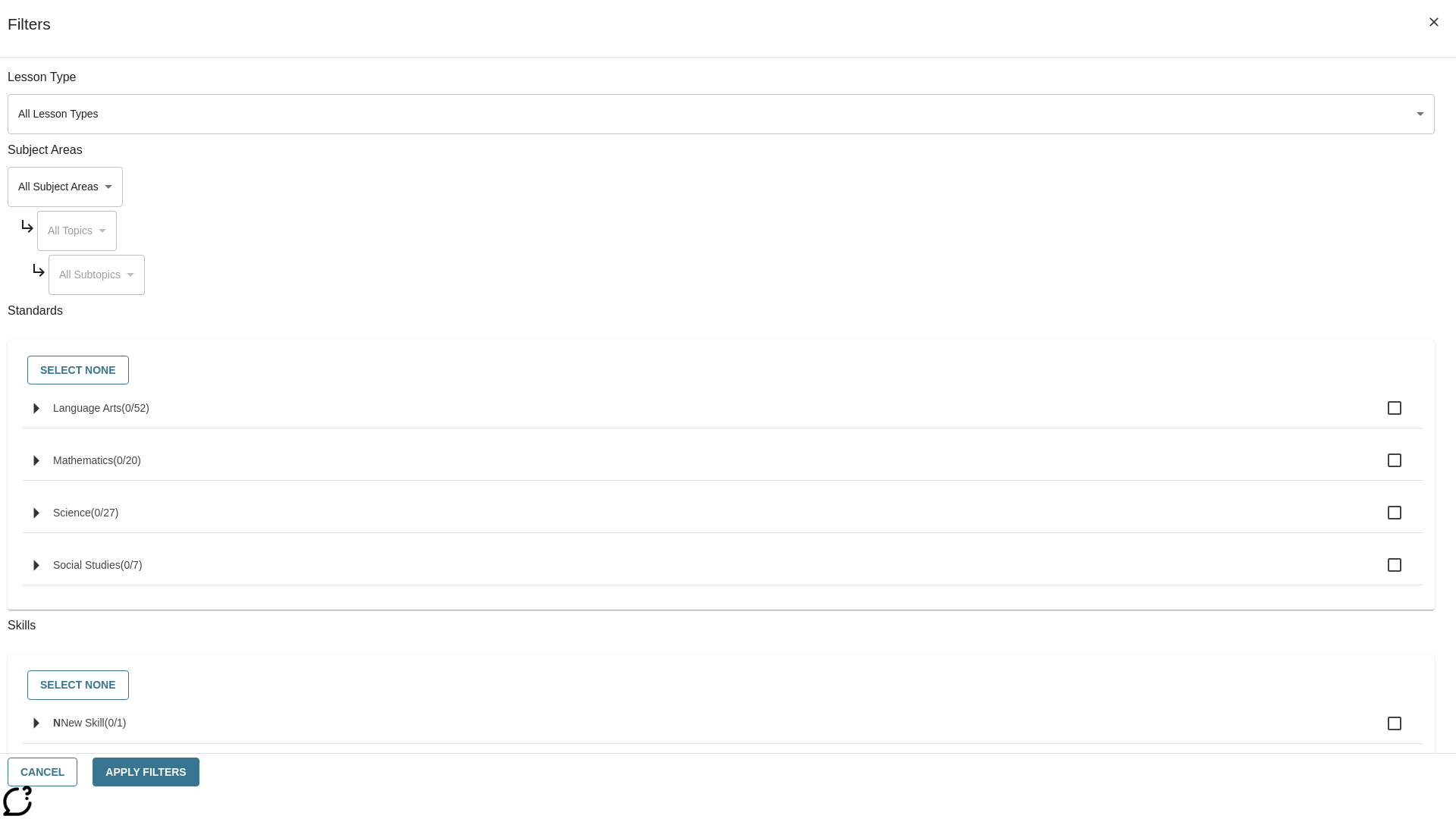
checkbox input "true"
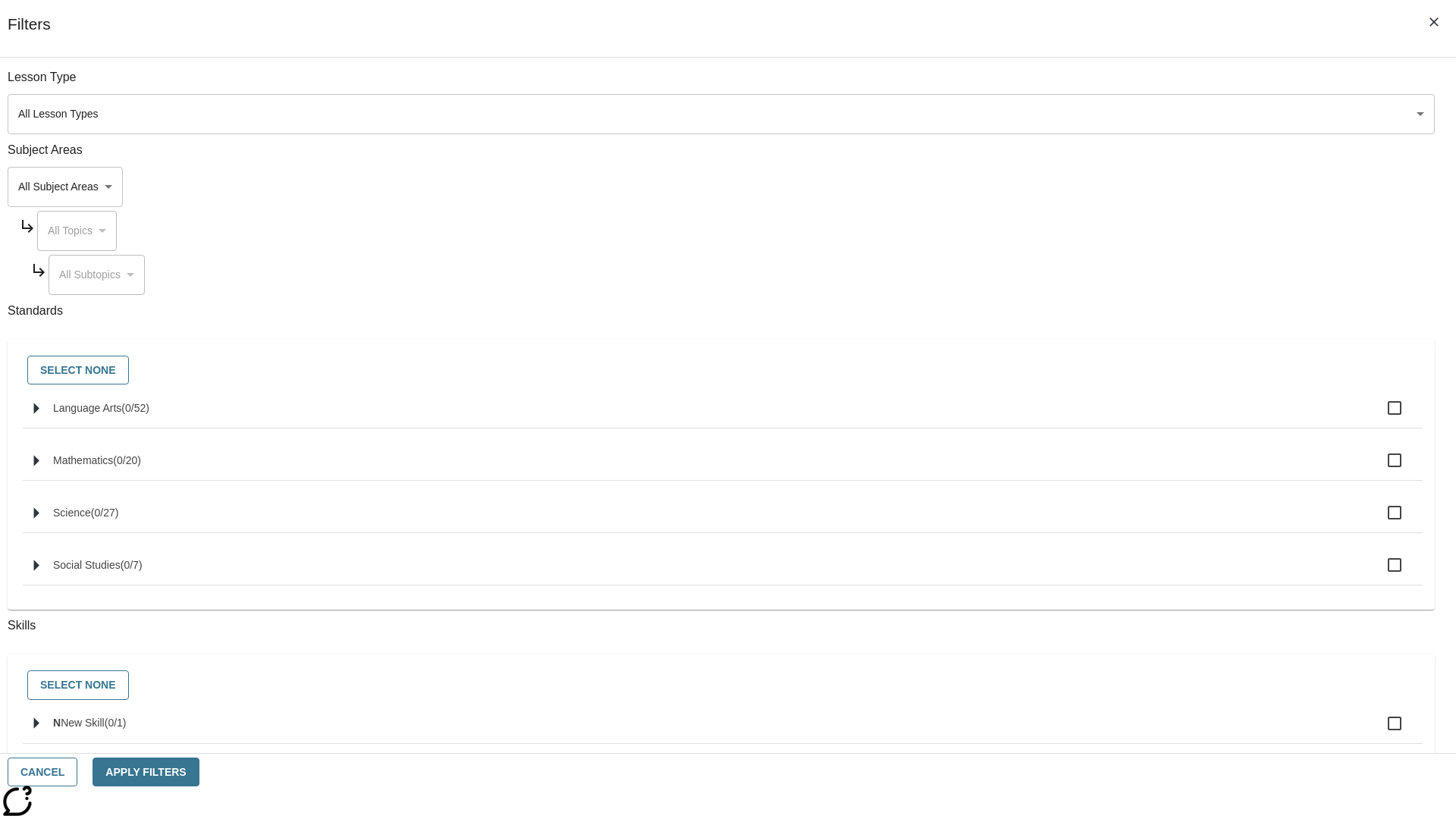
checkbox input "true"
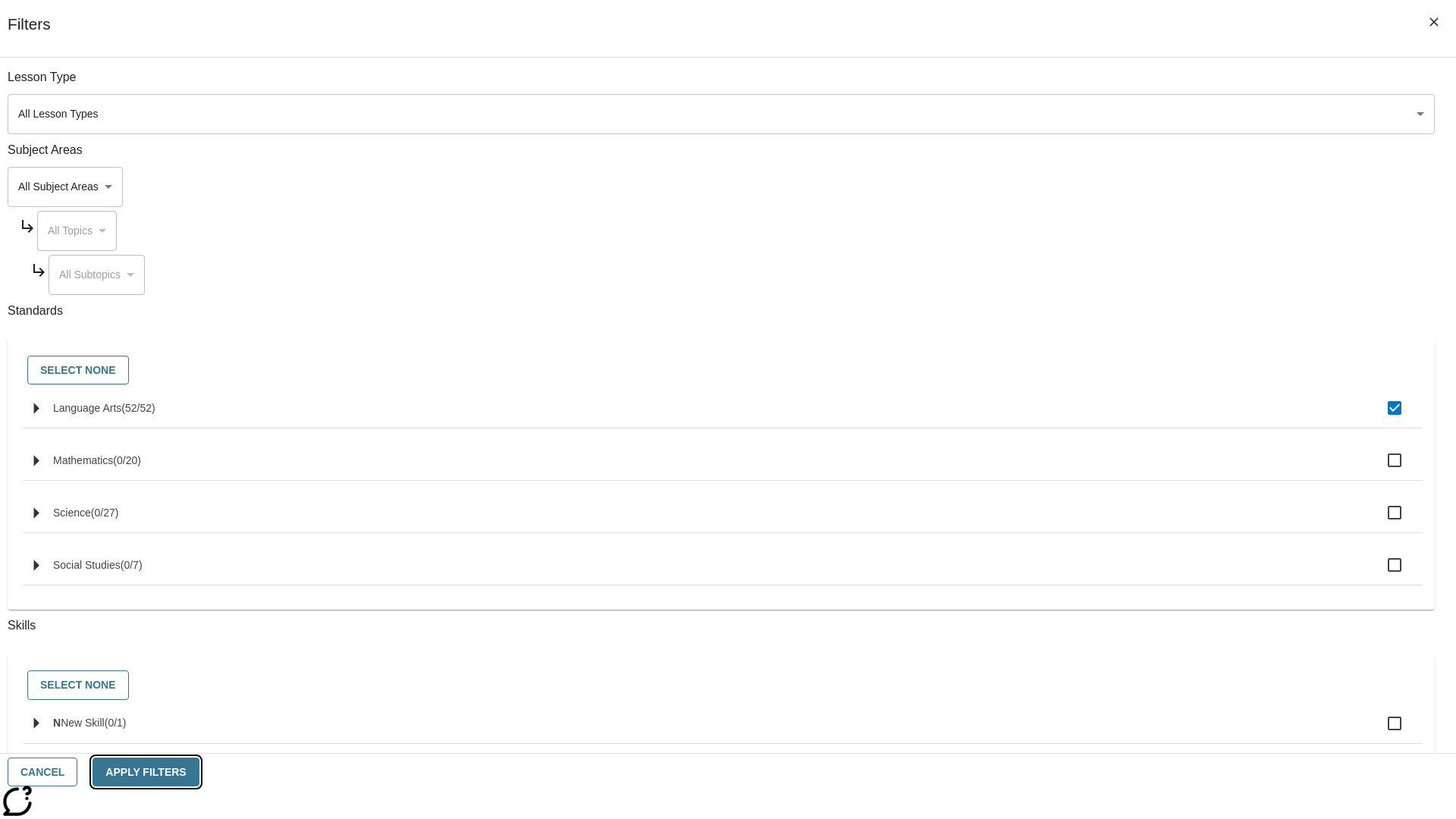
click at [199, 772] on button "Apply Filters" at bounding box center [146, 773] width 106 height 29
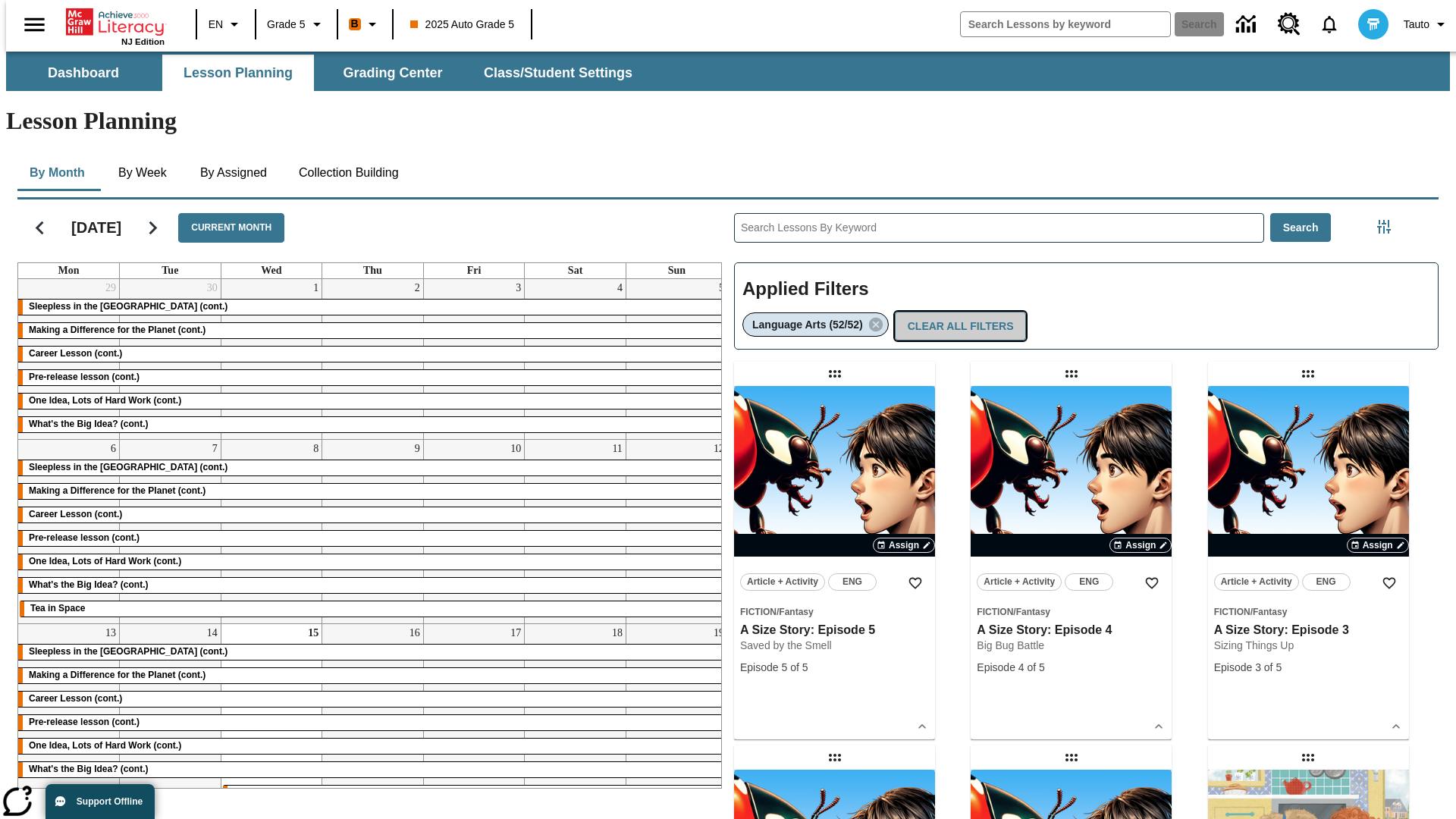
click at [957, 312] on button "Clear All Filters" at bounding box center [961, 326] width 132 height 29
click at [1389, 220] on icon "Filters Side menu" at bounding box center [1384, 227] width 14 height 14
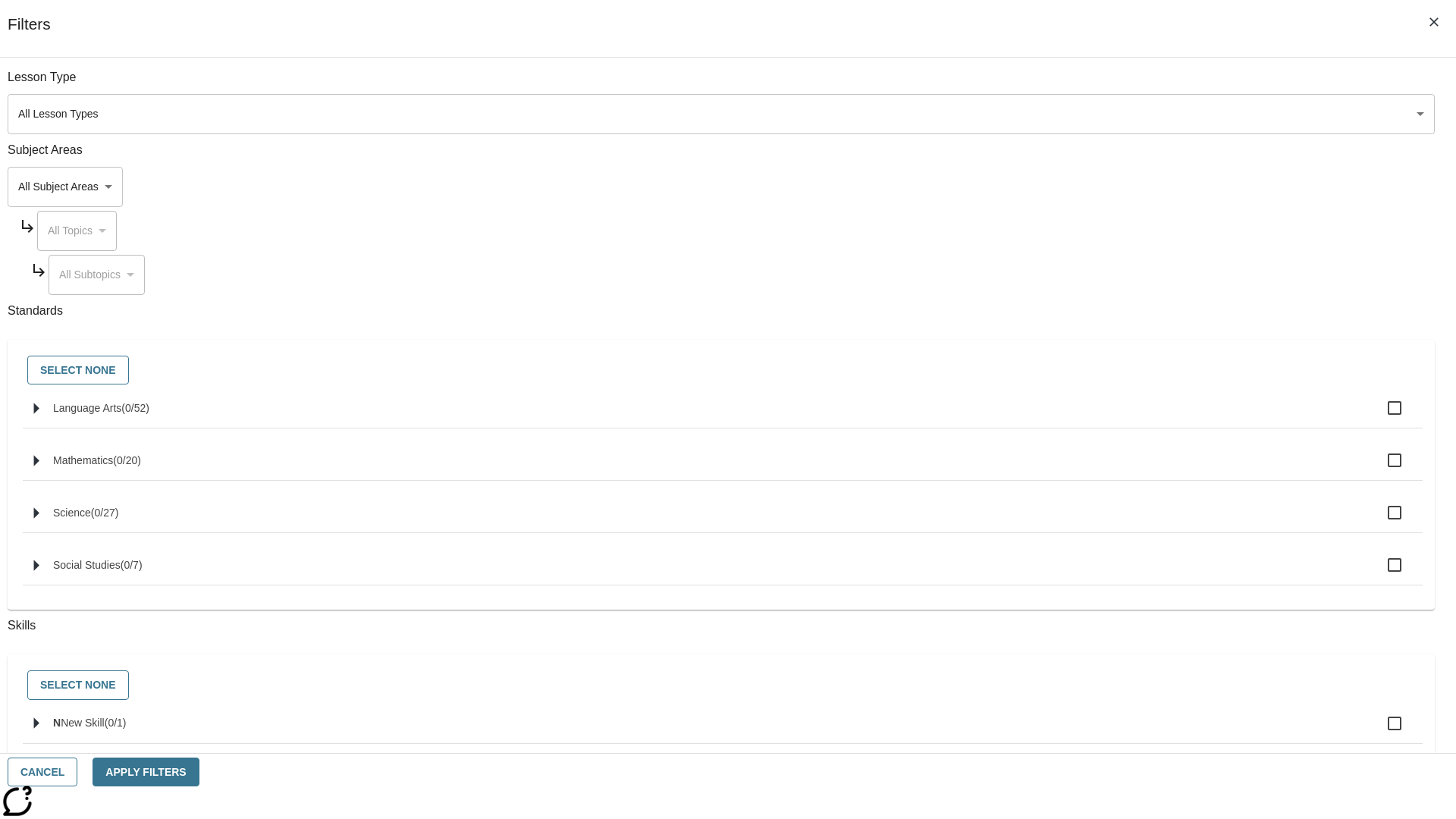
click at [1094, 733] on label "N New Skill ( 0 / 1 )" at bounding box center [732, 723] width 1358 height 32
click at [1379, 733] on input "N New Skill ( 0 / 1 )" at bounding box center [1394, 723] width 32 height 32
checkbox input "true"
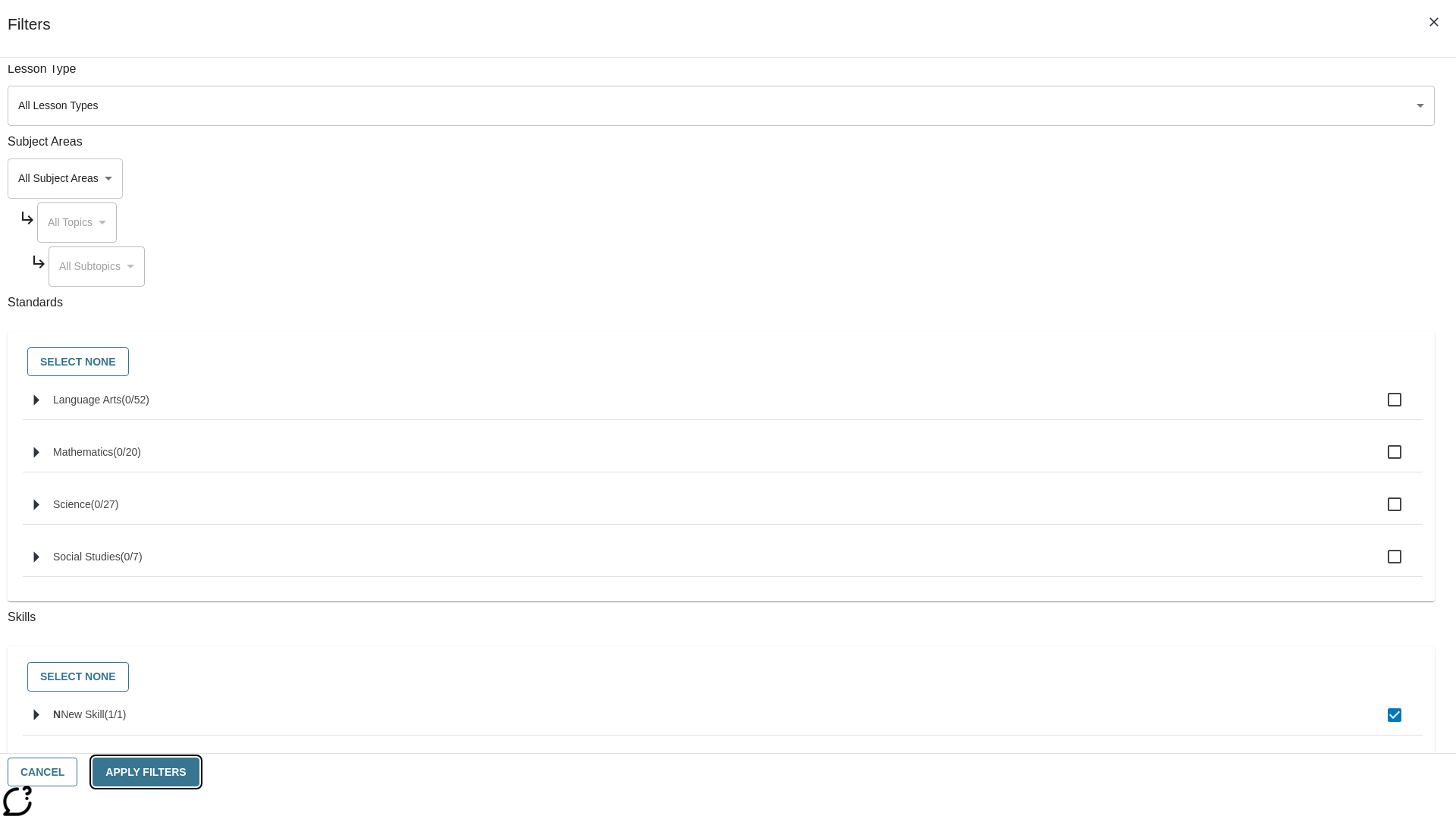
click at [199, 772] on button "Apply Filters" at bounding box center [146, 773] width 106 height 29
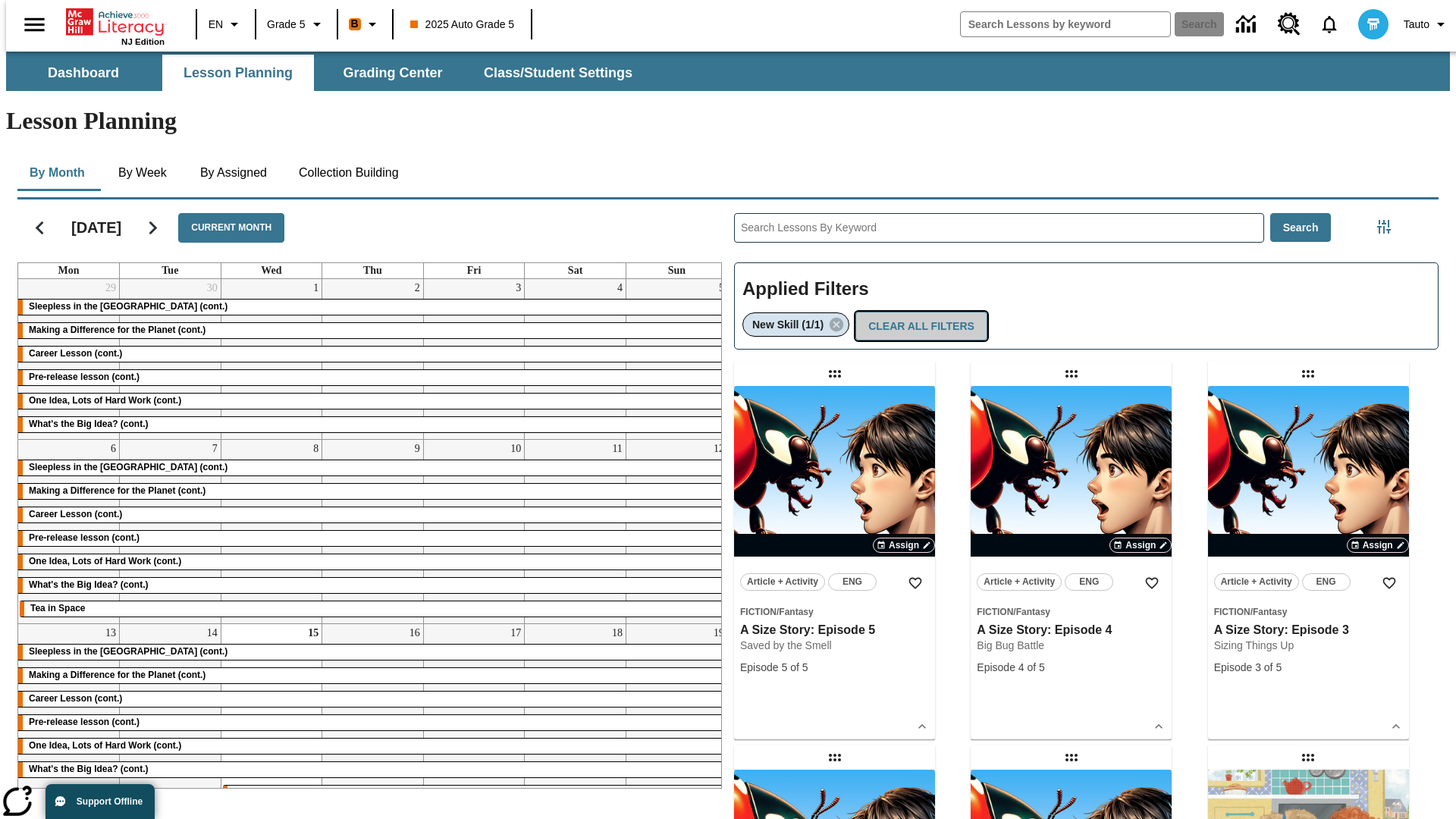
click at [918, 312] on button "Clear All Filters" at bounding box center [921, 326] width 132 height 29
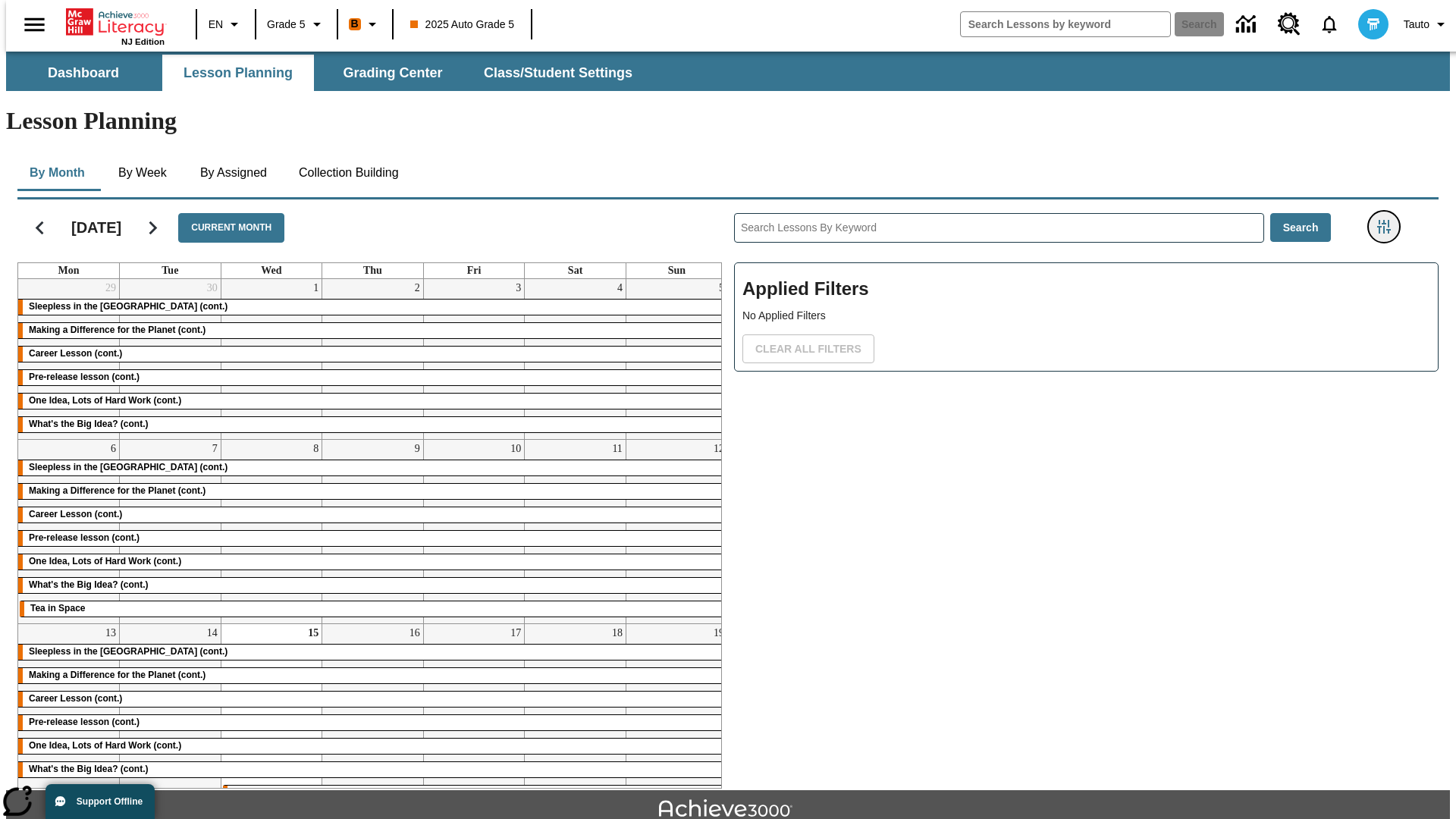
click at [1389, 220] on icon "Filters Side menu" at bounding box center [1384, 227] width 14 height 14
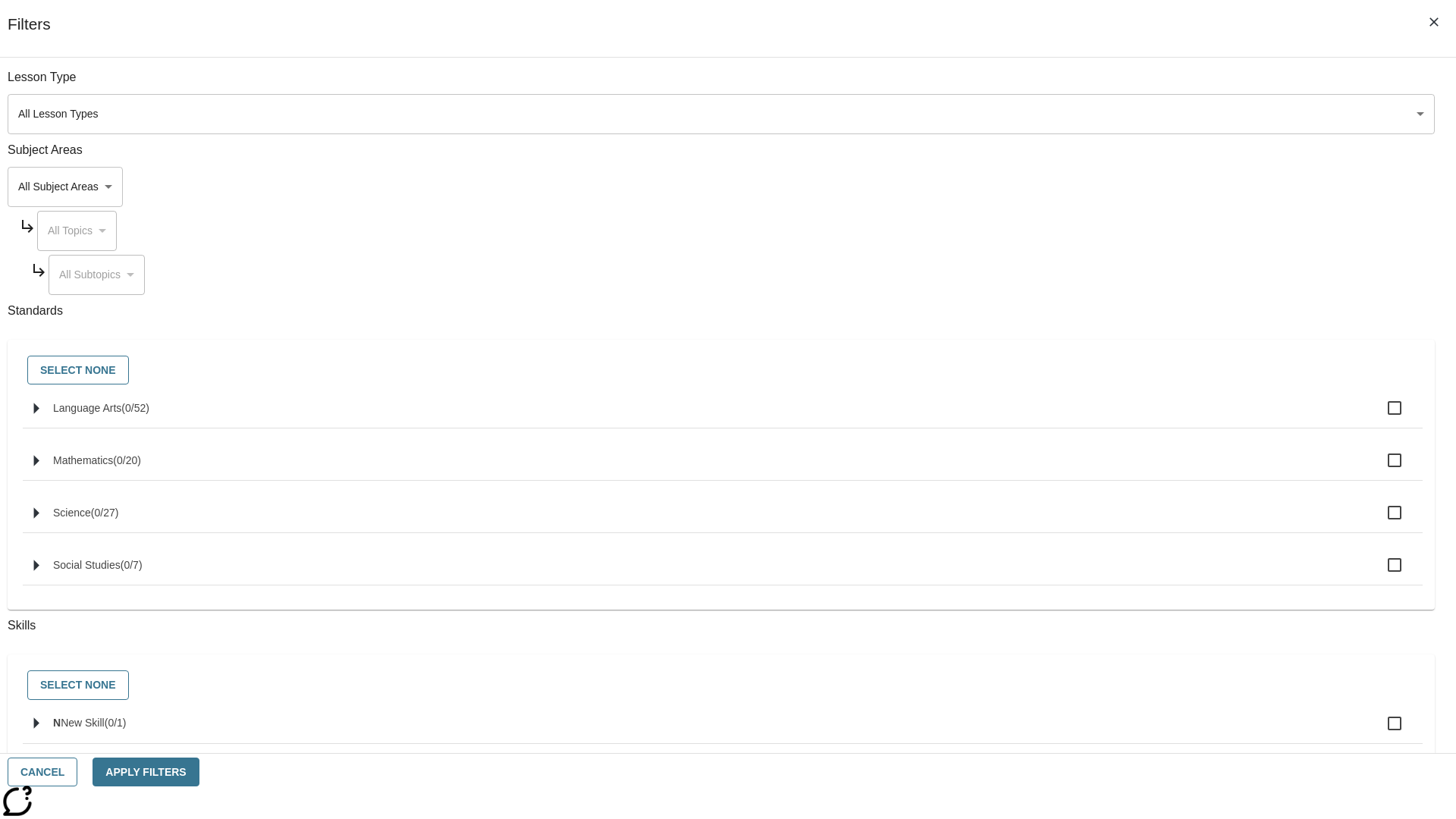
checkbox input "true"
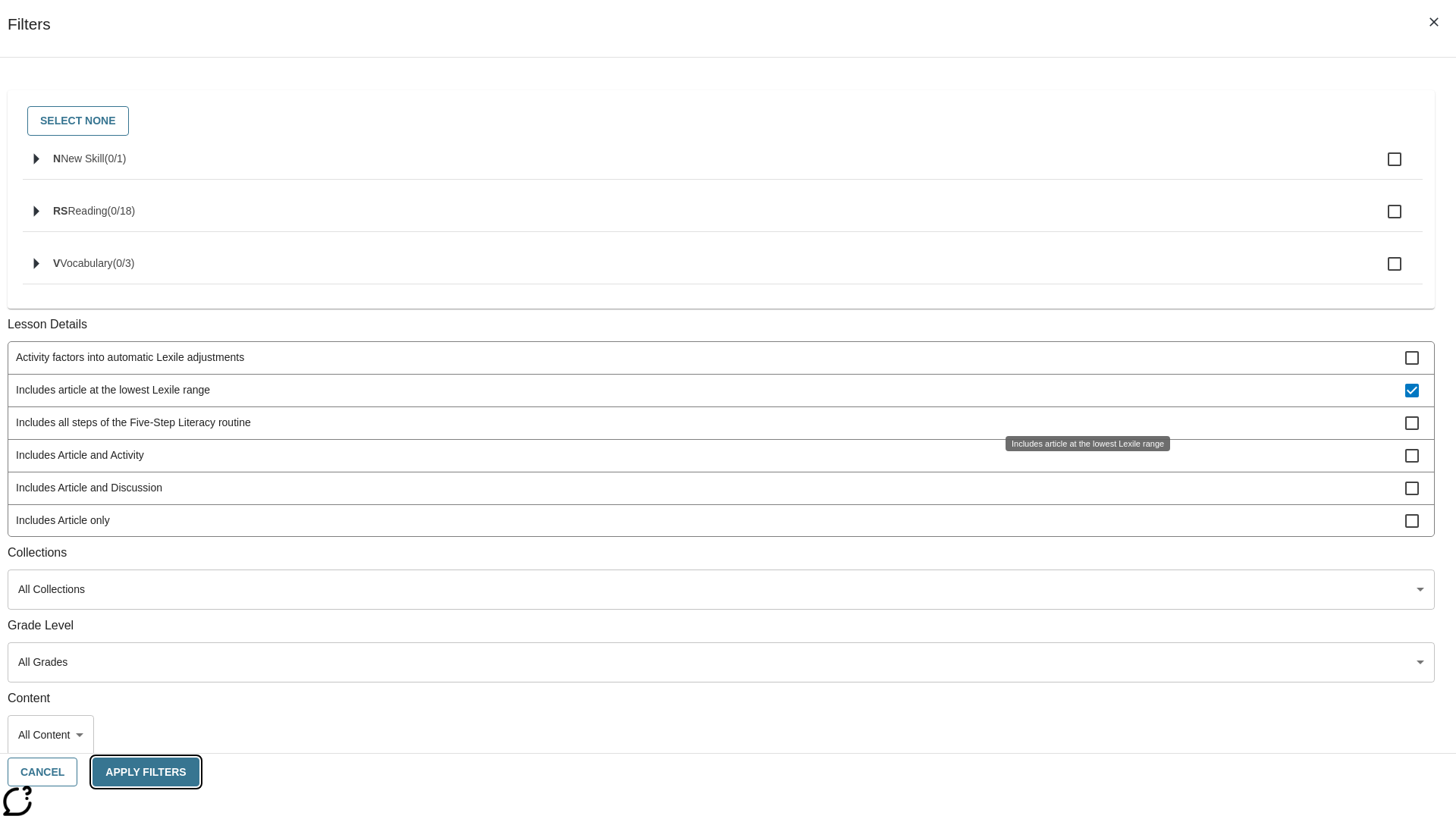
click at [199, 772] on button "Apply Filters" at bounding box center [146, 773] width 106 height 29
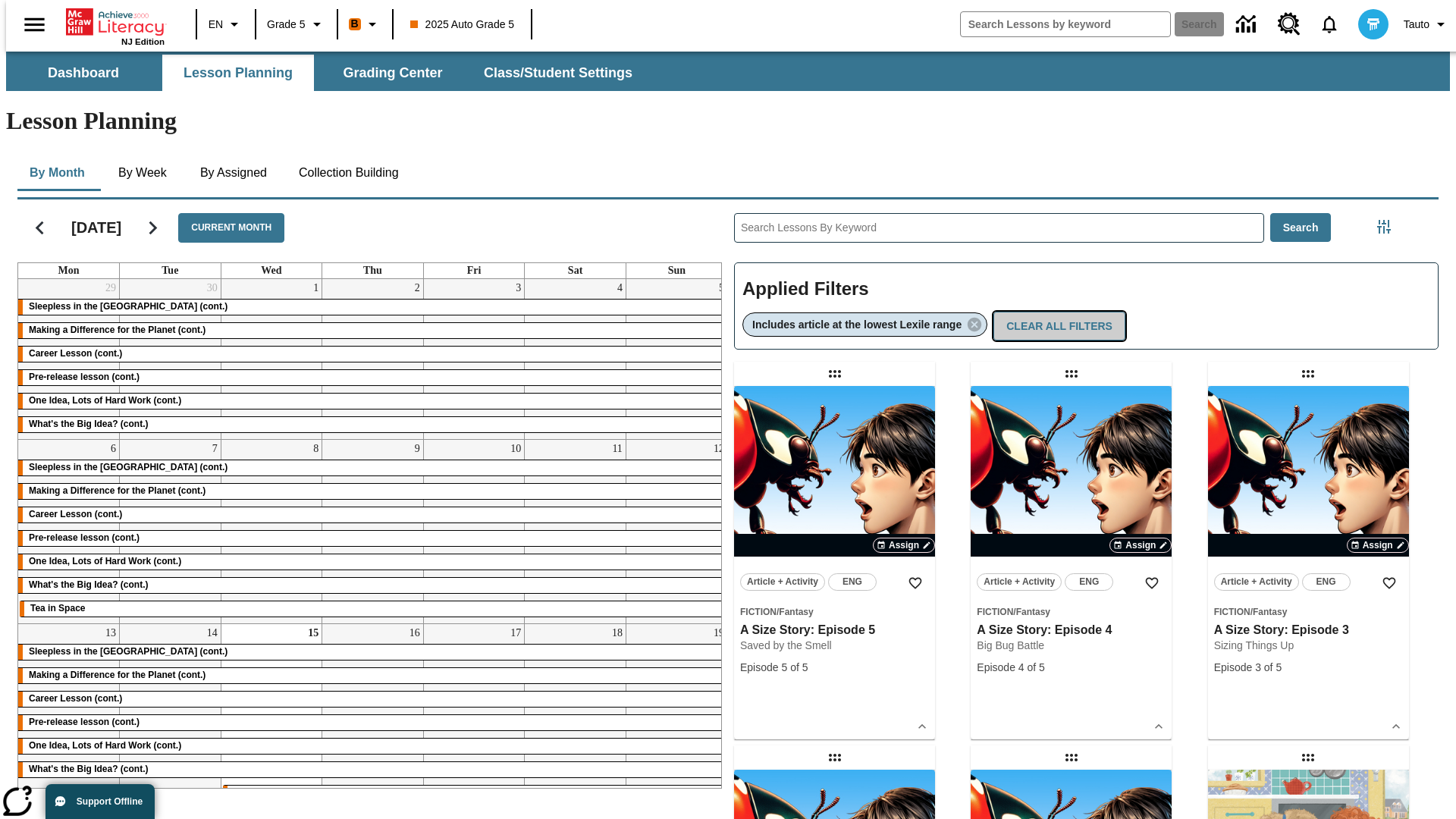
click at [1062, 312] on button "Clear All Filters" at bounding box center [1059, 326] width 132 height 29
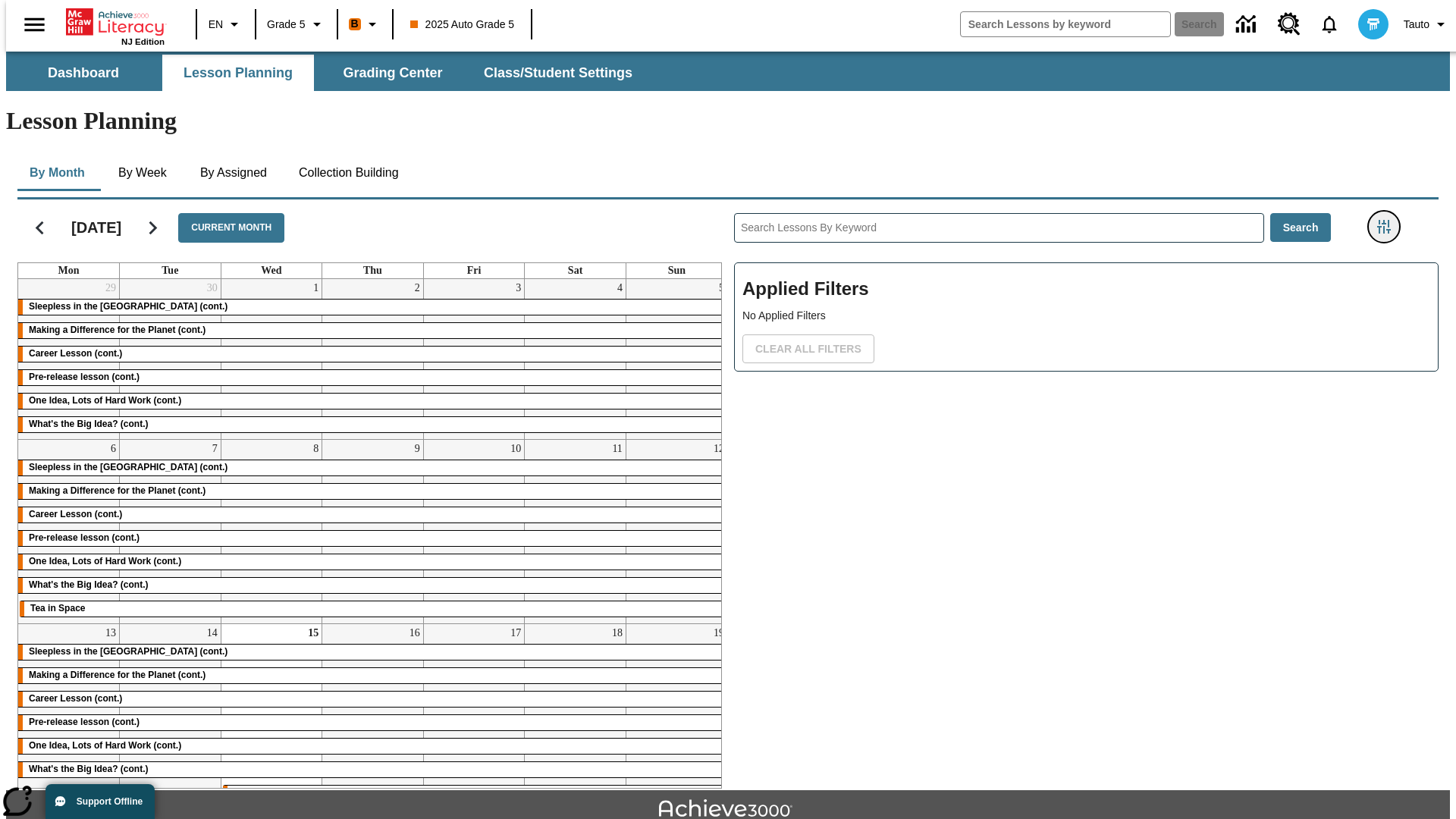
click at [1389, 220] on icon "Filters Side menu" at bounding box center [1384, 227] width 14 height 14
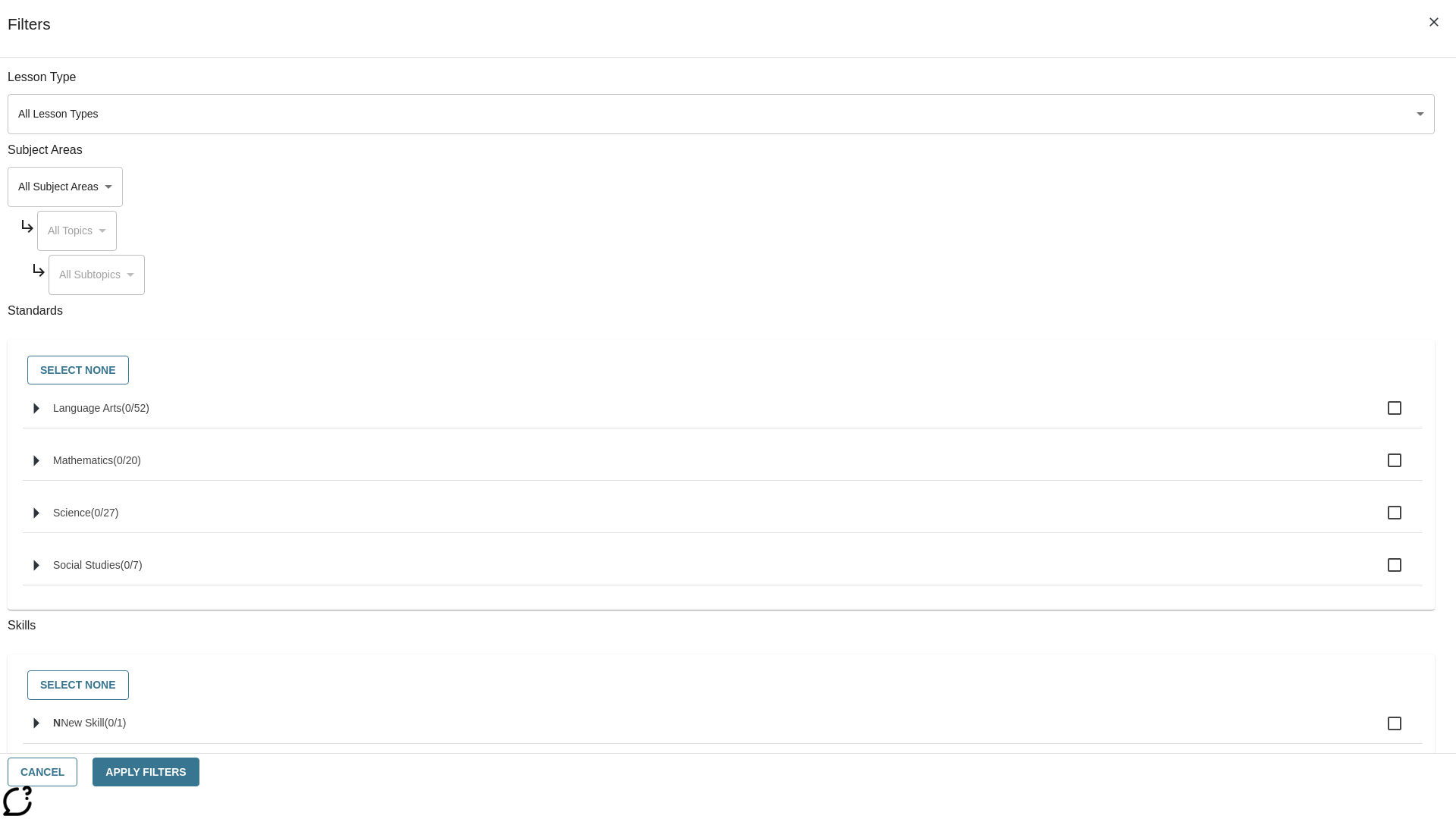
click at [1092, 539] on body "Skip to main content NJ Edition EN Grade 5 B 2025 Auto Grade 5 Search 0 Tauto D…" at bounding box center [728, 470] width 1444 height 837
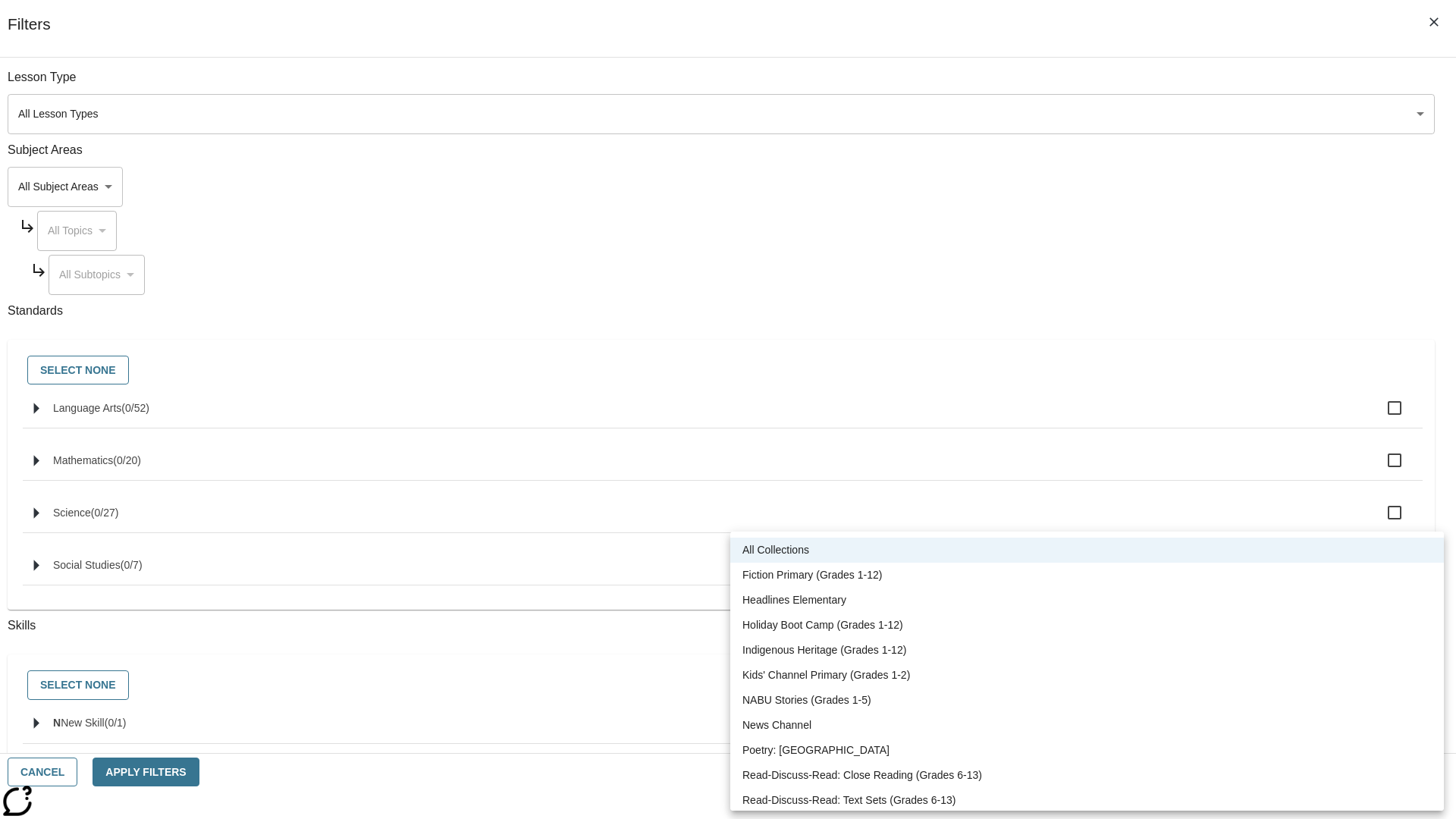
scroll to position [631, 0]
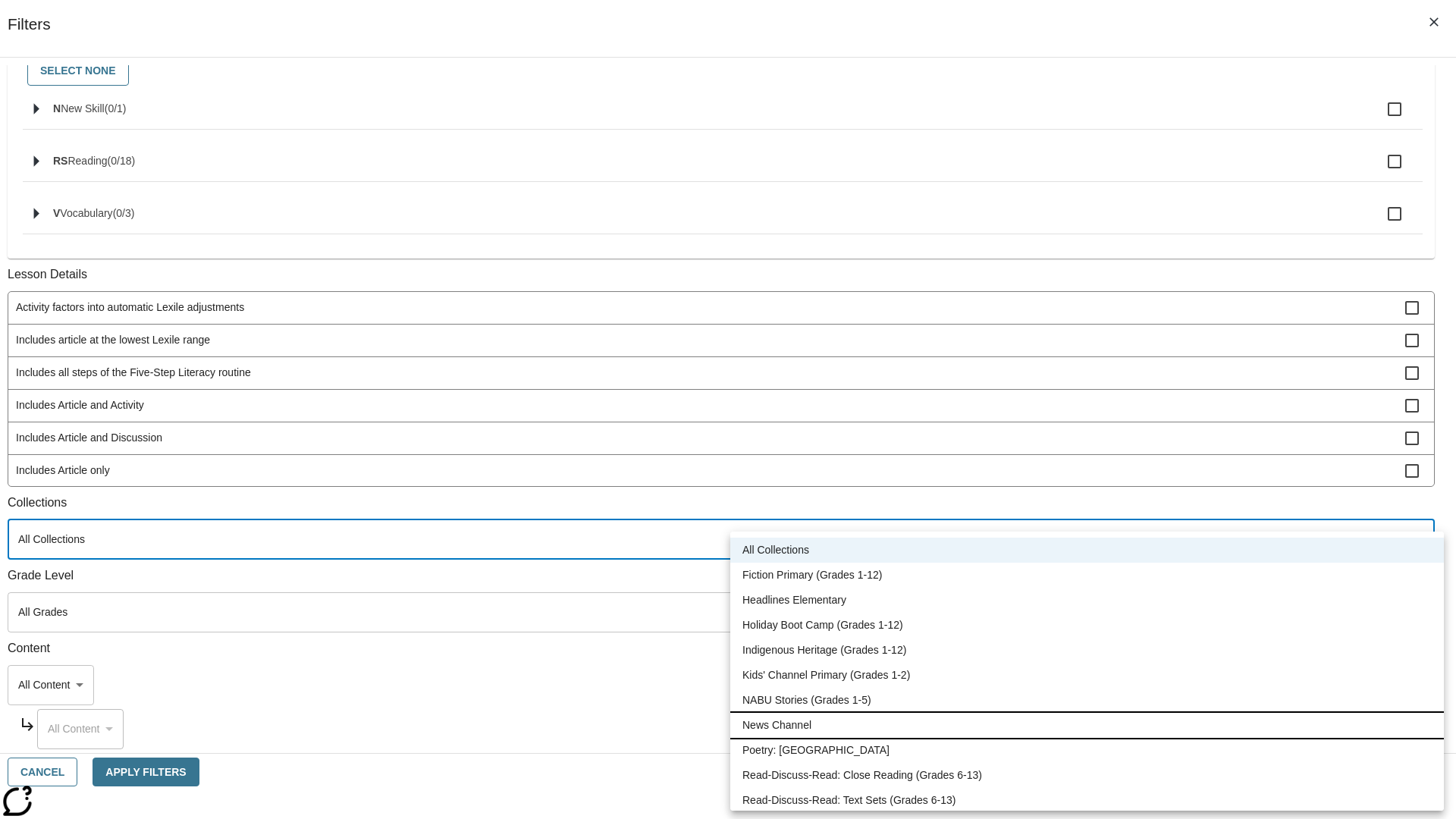
click at [1087, 725] on li "News Channel" at bounding box center [1087, 726] width 714 height 25
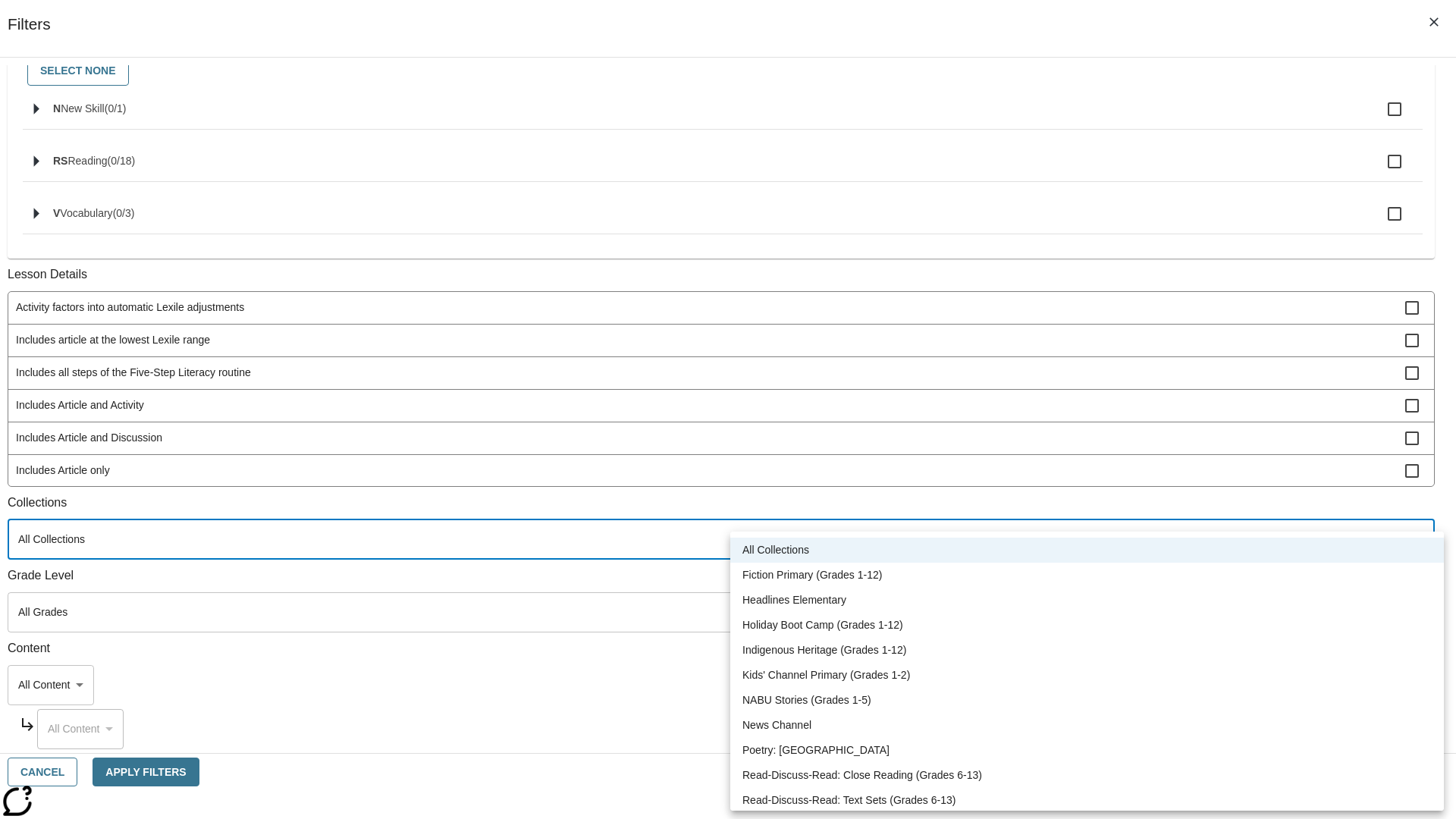
type input "120"
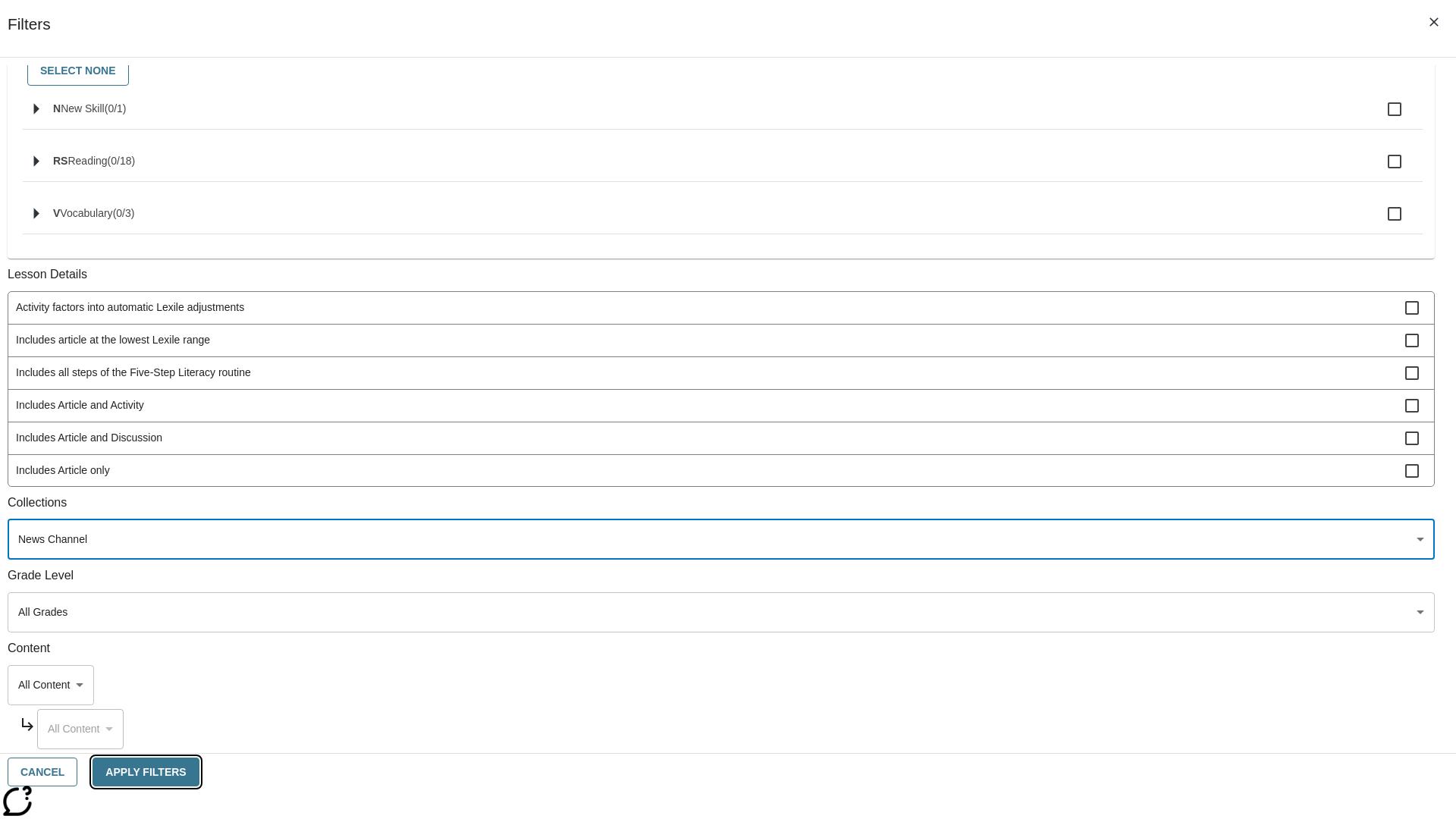
click at [199, 772] on button "Apply Filters" at bounding box center [146, 773] width 106 height 29
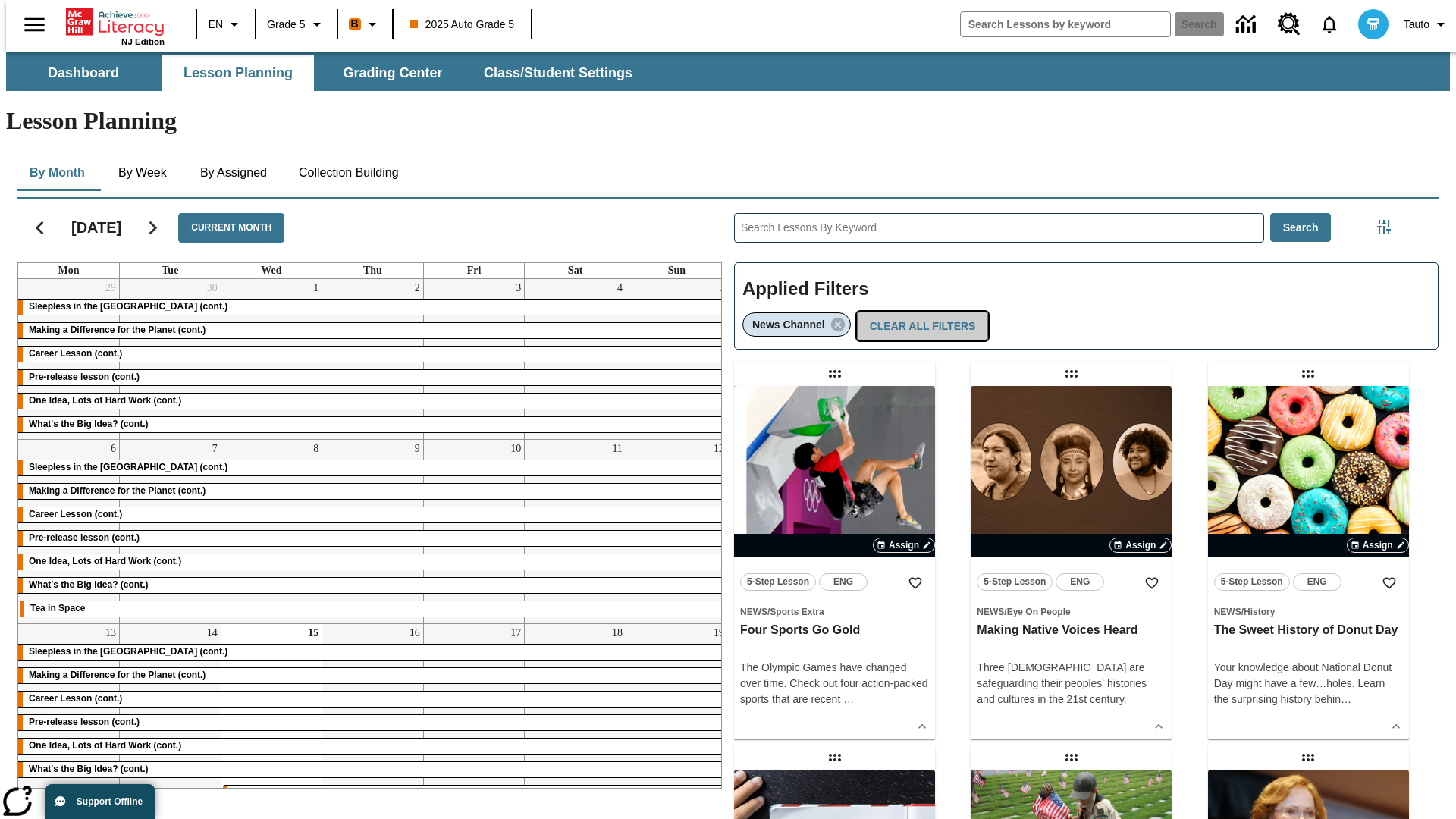
click at [919, 312] on button "Clear All Filters" at bounding box center [922, 326] width 132 height 29
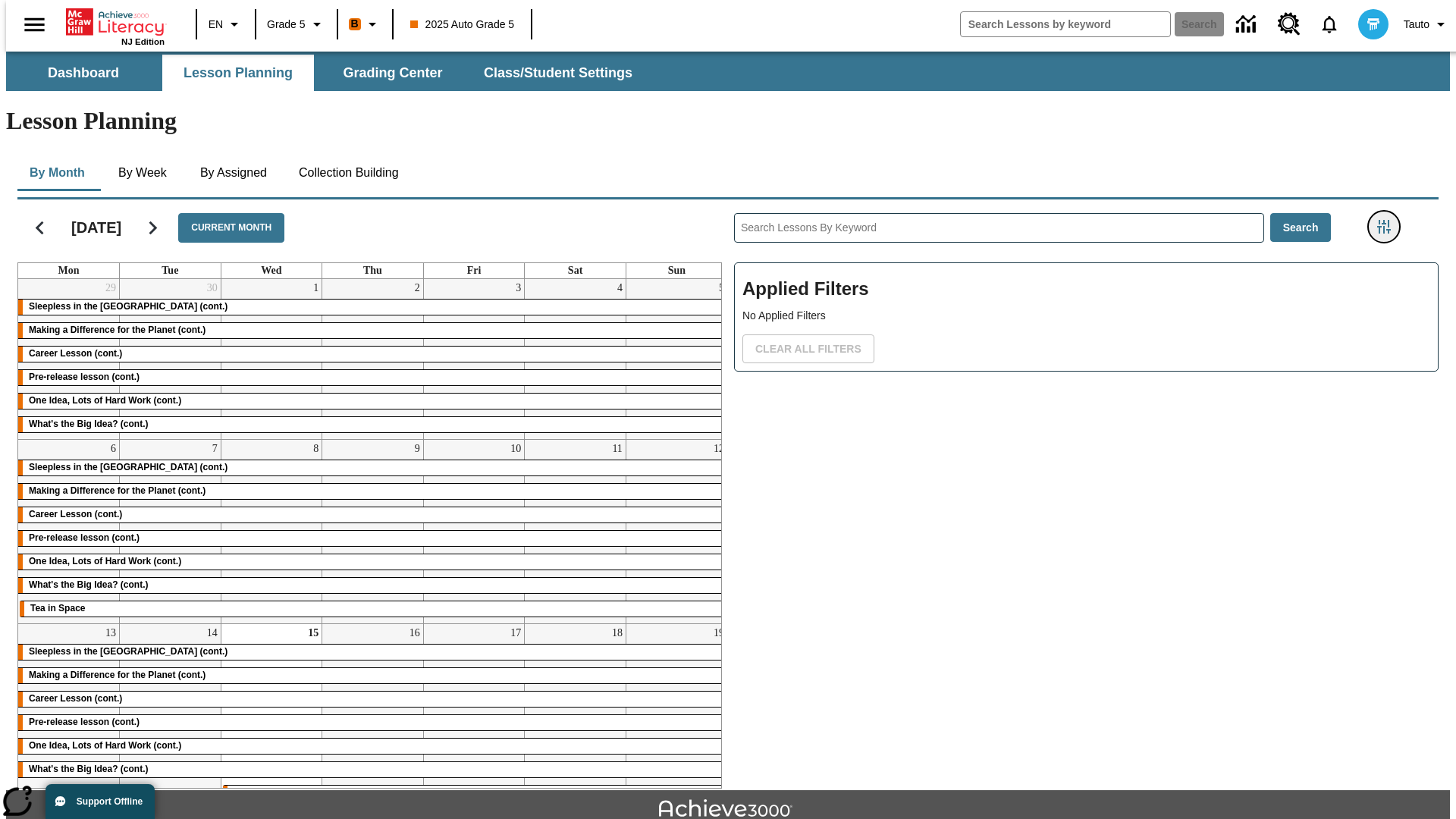
click at [1389, 220] on icon "Filters Side menu" at bounding box center [1384, 227] width 14 height 14
